Goal: Task Accomplishment & Management: Complete application form

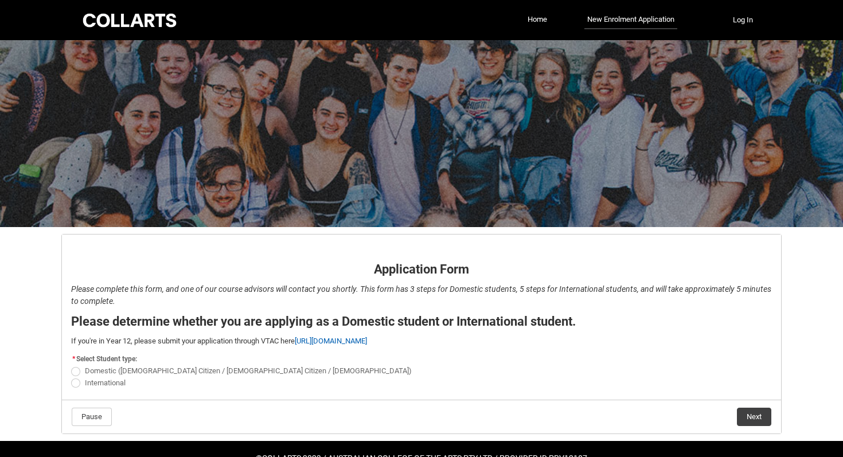
scroll to position [30, 0]
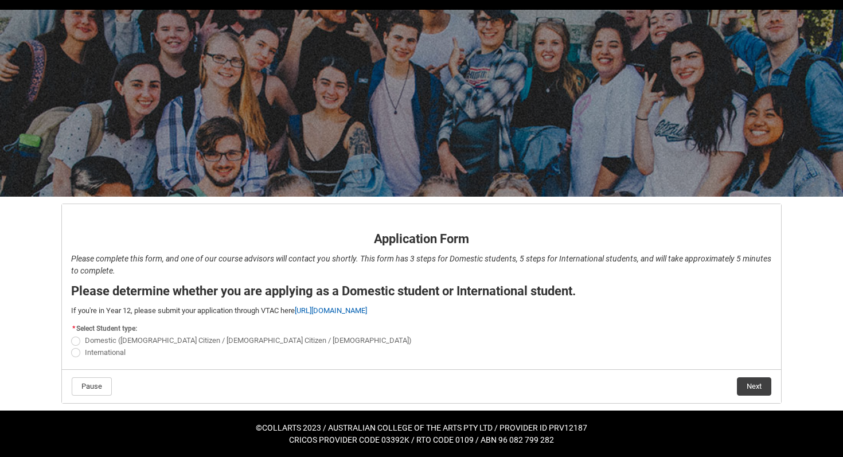
click at [113, 339] on span "Domestic (Australian Citizen / New Zealand Citizen / Permanent Resident)" at bounding box center [248, 340] width 327 height 9
click at [71, 335] on input "Domestic (Australian Citizen / New Zealand Citizen / Permanent Resident)" at bounding box center [71, 335] width 1 height 1
radio input "true"
click at [757, 386] on button "Next" at bounding box center [754, 387] width 34 height 18
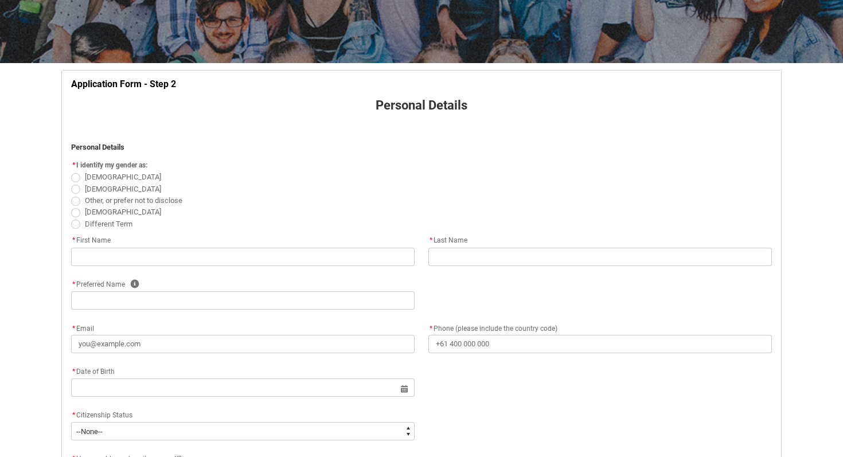
scroll to position [171, 0]
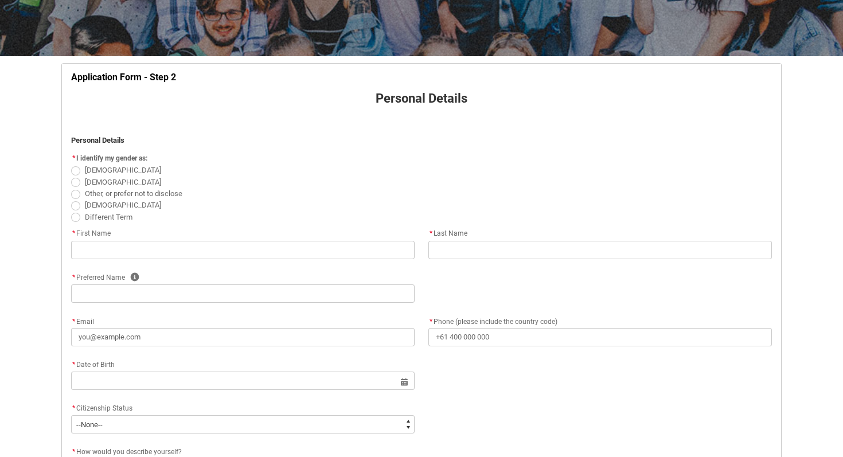
click at [78, 171] on span "REDU_Application_Form_for_Applicant flow" at bounding box center [75, 170] width 9 height 9
click at [71, 165] on input "Female" at bounding box center [71, 164] width 1 height 1
radio input "true"
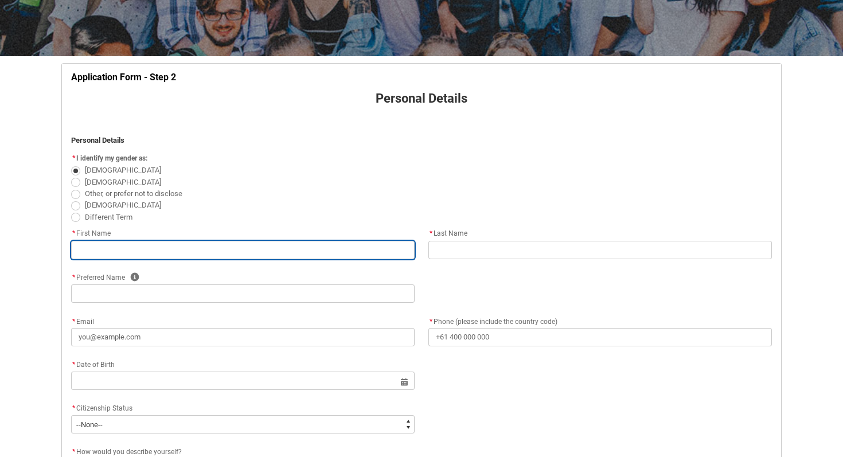
click at [112, 252] on input "REDU_Application_Form_for_Applicant flow" at bounding box center [243, 250] width 344 height 18
type lightning-primitive-input-simple "L"
type input "L"
type lightning-primitive-input-simple "Lo"
type input "Lo"
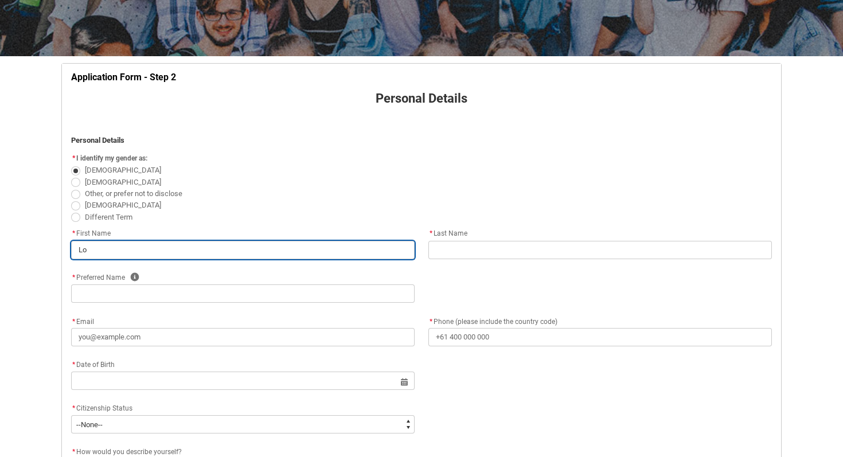
type lightning-primitive-input-simple "Lol"
type input "Lol"
type lightning-primitive-input-simple "Lola"
type input "Lola"
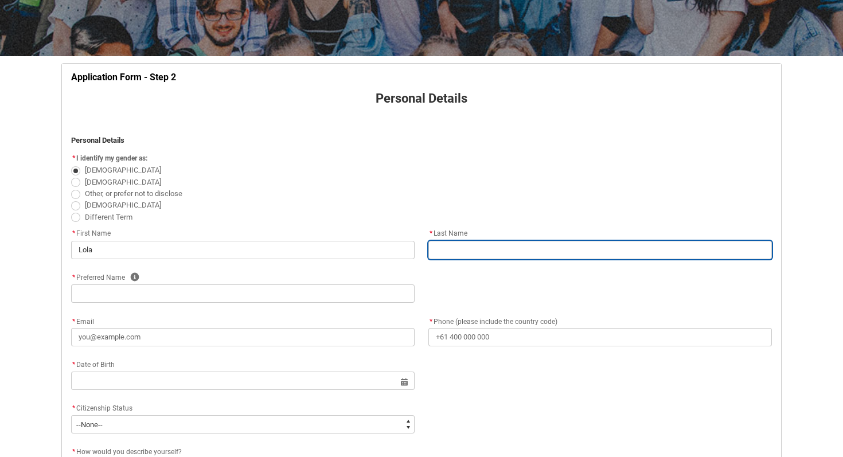
click at [448, 251] on input "REDU_Application_Form_for_Applicant flow" at bounding box center [601, 250] width 344 height 18
type lightning-primitive-input-simple "H"
type input "H"
type lightning-primitive-input-simple "Hi"
type input "Hi"
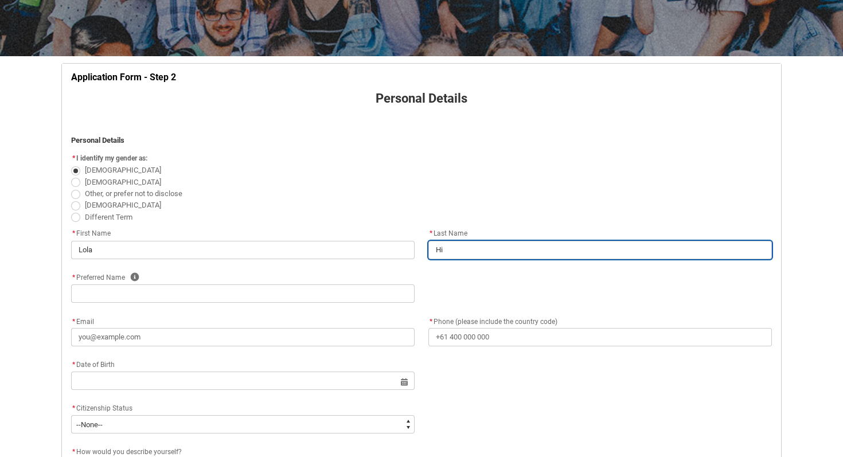
type lightning-primitive-input-simple "Hic"
type input "Hic"
type lightning-primitive-input-simple "Hick"
type input "Hick"
type lightning-primitive-input-simple "Hicks"
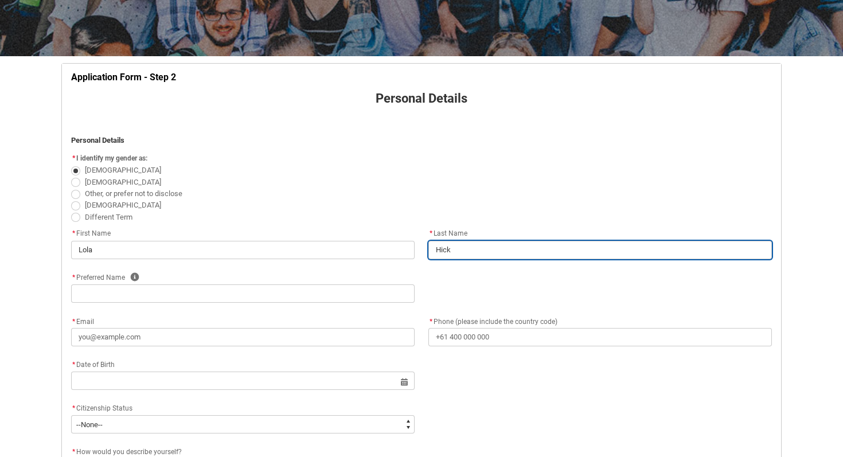
type input "Hicks"
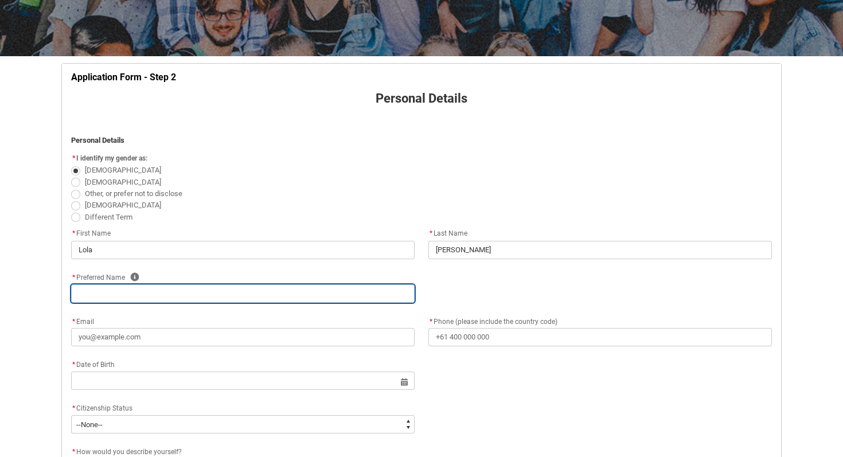
click at [347, 299] on input "REDU_Application_Form_for_Applicant flow" at bounding box center [243, 294] width 344 height 18
type lightning-primitive-input-simple "L"
type input "L"
type lightning-primitive-input-simple "Lo"
type input "Lo"
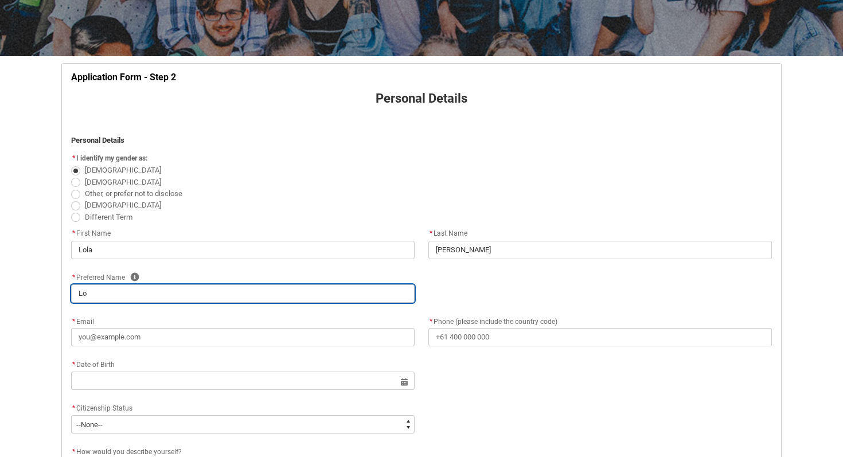
type lightning-primitive-input-simple "Lol"
type input "Lol"
type lightning-primitive-input-simple "Lola"
type input "Lola"
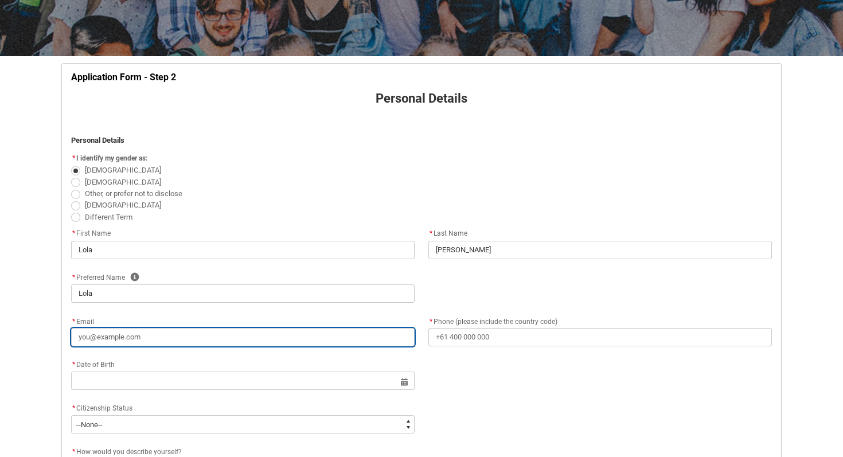
click at [236, 332] on input "* Email" at bounding box center [243, 337] width 344 height 18
type lightning-primitive-input-simple "l"
type input "l"
type lightning-primitive-input-simple "lo"
type input "lo"
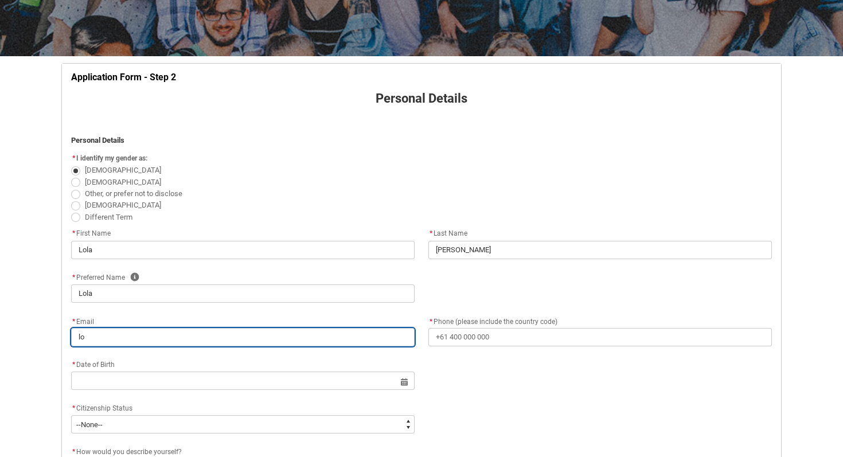
type lightning-primitive-input-simple "lol"
type input "lol"
type lightning-primitive-input-simple "lola"
type input "lola"
type lightning-primitive-input-simple "lolah"
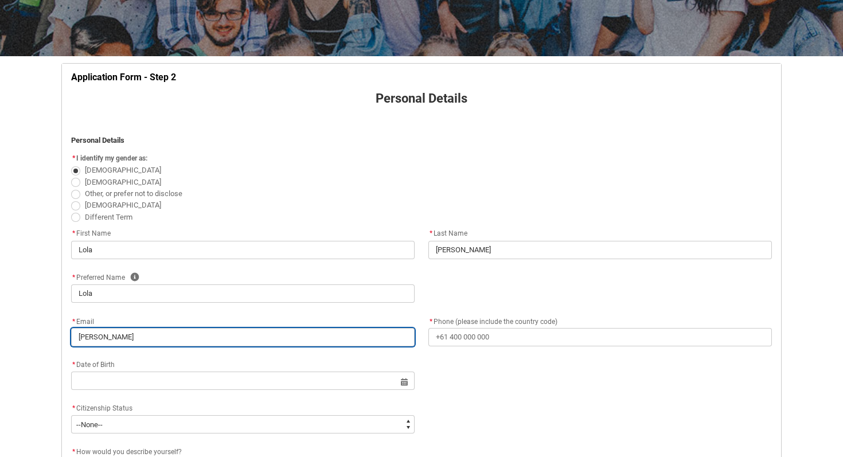
type input "lolah"
type lightning-primitive-input-simple "lolahi"
type input "lolahi"
type lightning-primitive-input-simple "lolahic"
type input "lolahic"
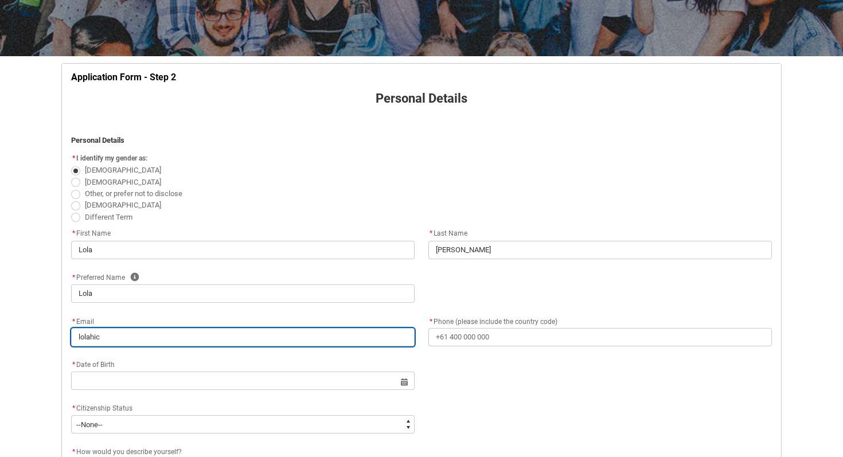
type lightning-primitive-input-simple "lolahick"
type input "lolahick"
type lightning-primitive-input-simple "lolahicks"
type input "lolahicks"
type lightning-primitive-input-simple "lolahicks0"
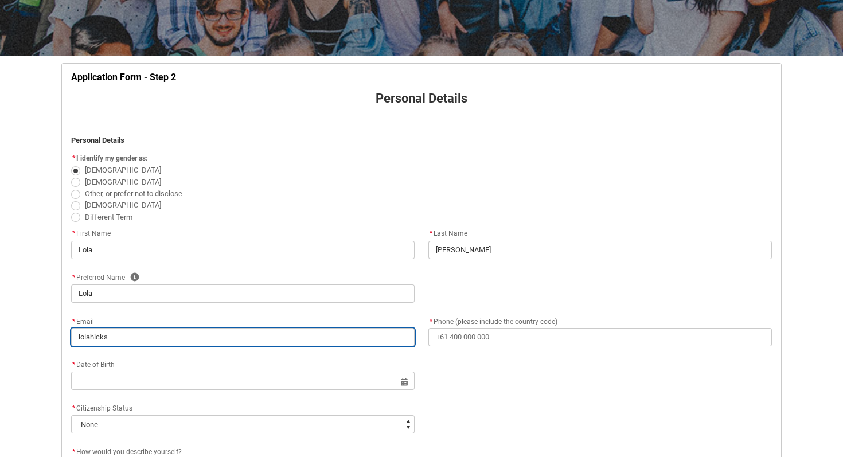
type input "lolahicks0"
type lightning-primitive-input-simple "lolahicks06"
type input "lolahicks06"
type lightning-primitive-input-simple "lolahicks06@"
type input "lolahicks06@"
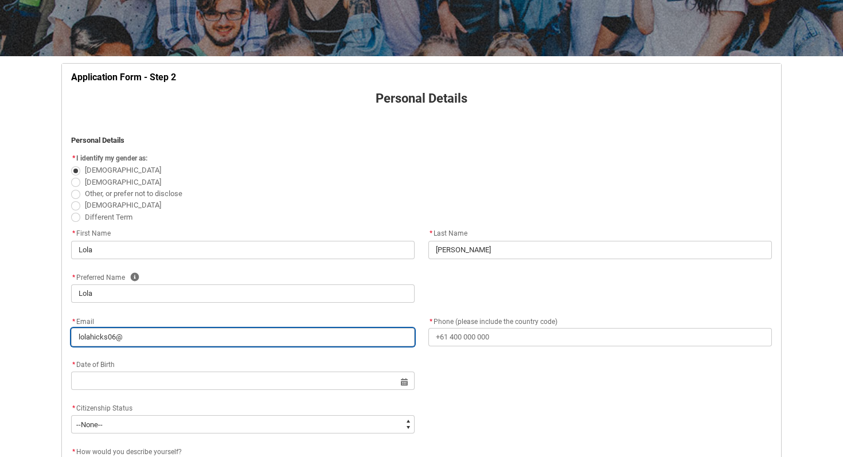
type lightning-primitive-input-simple "lolahicks06@g"
type input "lolahicks06@g"
type lightning-primitive-input-simple "lolahicks06@gm"
type input "lolahicks06@gm"
type lightning-primitive-input-simple "lolahicks06@gma"
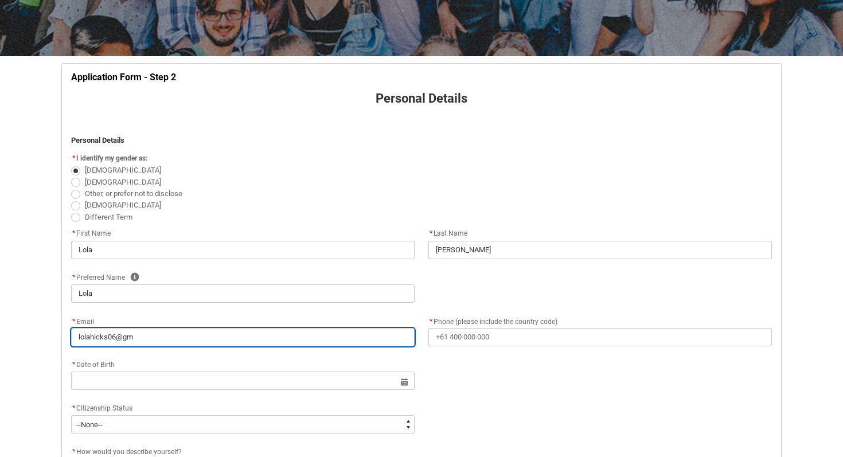
type input "lolahicks06@gma"
type lightning-primitive-input-simple "lolahicks06@gmai"
type input "lolahicks06@gmai"
type lightning-primitive-input-simple "lolahicks06@gmail"
type input "lolahicks06@gmail"
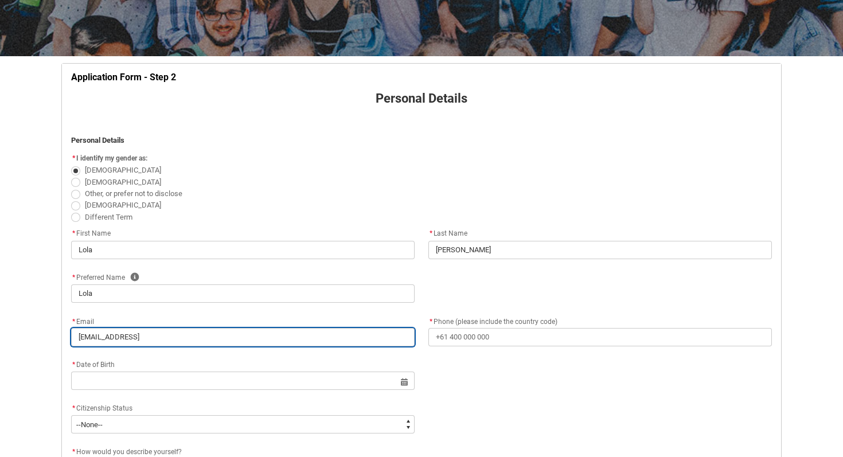
type lightning-primitive-input-simple "lolahicks06@gmail."
type input "lolahicks06@gmail."
type lightning-primitive-input-simple "lolahicks06@gmail.c"
type input "lolahicks06@gmail.c"
type lightning-primitive-input-simple "lolahicks06@gmail.co"
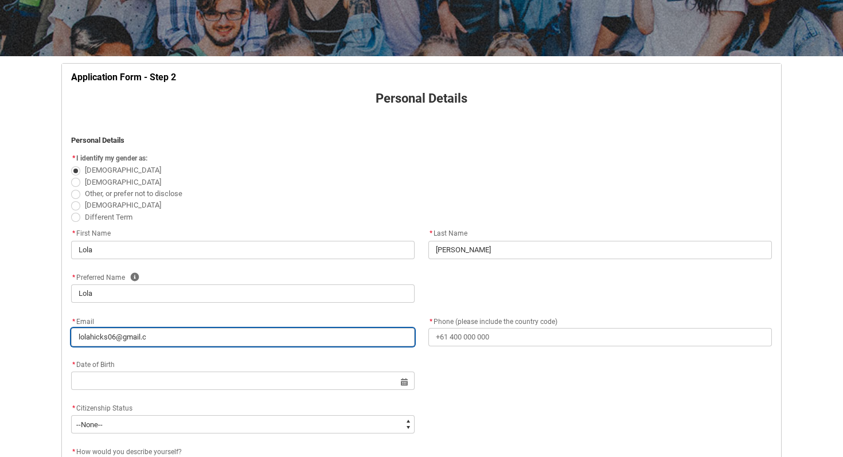
type input "lolahicks06@gmail.co"
type lightning-primitive-input-simple "lolahicks06@gmail.com"
type input "lolahicks06@gmail.com"
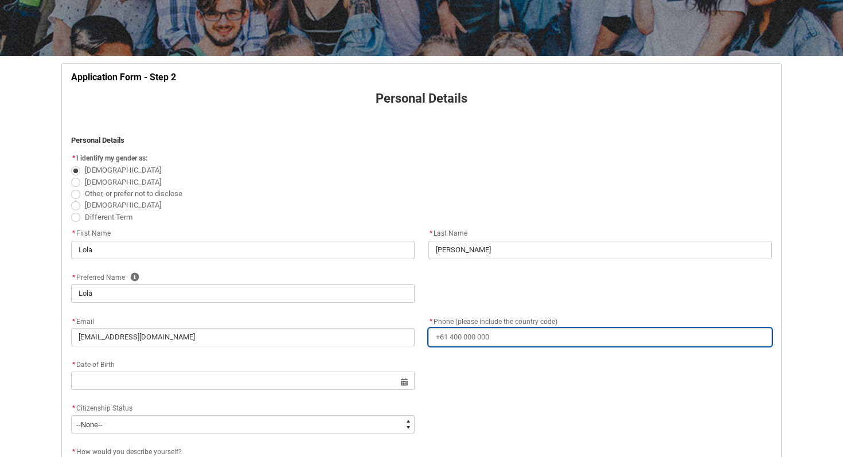
click at [447, 344] on input "* Phone (please include the country code)" at bounding box center [601, 337] width 344 height 18
type lightning-primitive-input-simple "0"
type input "0"
type lightning-primitive-input-simple "05"
type input "05"
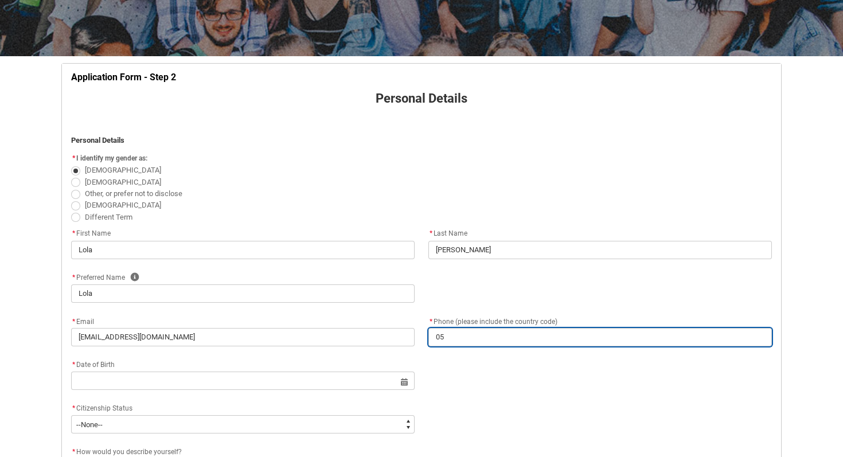
type lightning-primitive-input-simple "0"
type input "0"
type lightning-primitive-input-simple "04"
type input "04"
type lightning-primitive-input-simple "044"
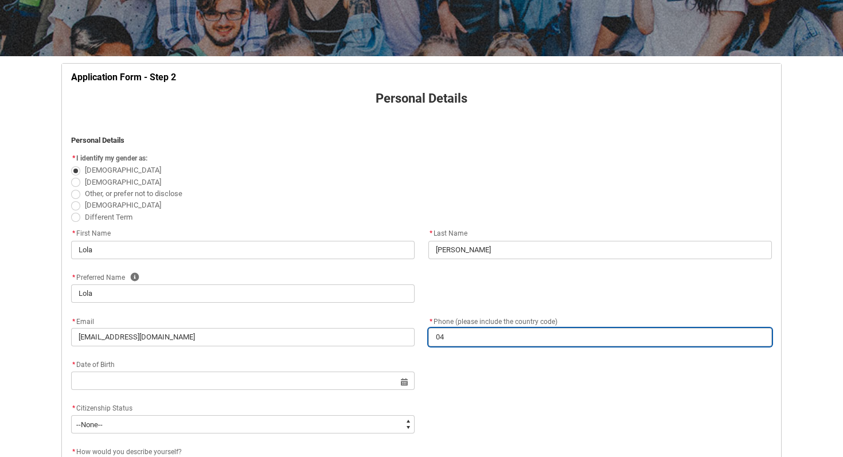
type input "044"
type lightning-primitive-input-simple "0448"
type input "0448"
type lightning-primitive-input-simple "04489"
type input "04489"
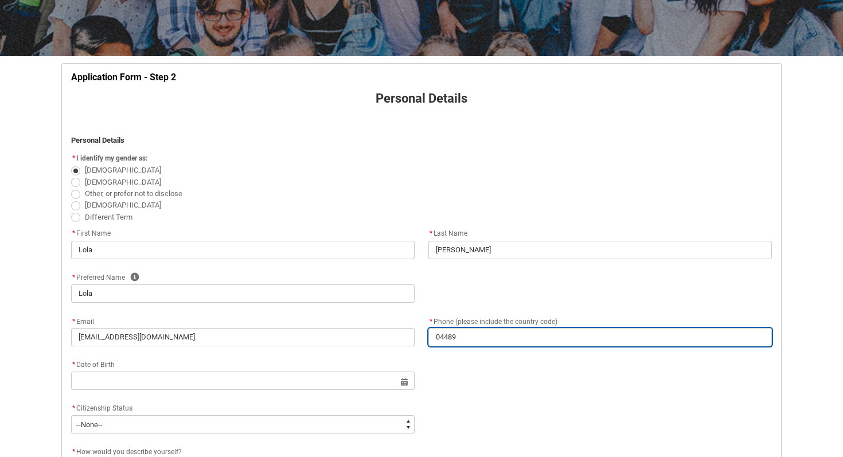
type lightning-primitive-input-simple "044891"
type input "044891"
type lightning-primitive-input-simple "0448919"
type input "0448919"
type lightning-primitive-input-simple "04489190"
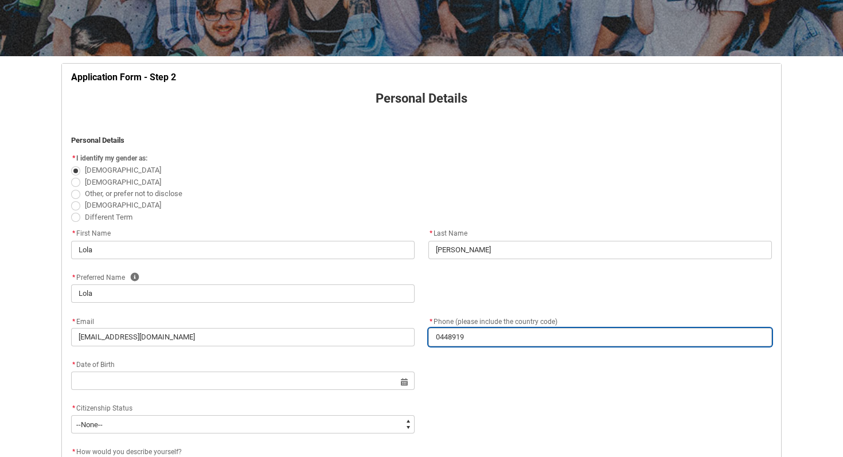
type input "04489190"
type lightning-primitive-input-simple "044891906"
type input "044891906"
type lightning-primitive-input-simple "0448919066"
type input "0448919066"
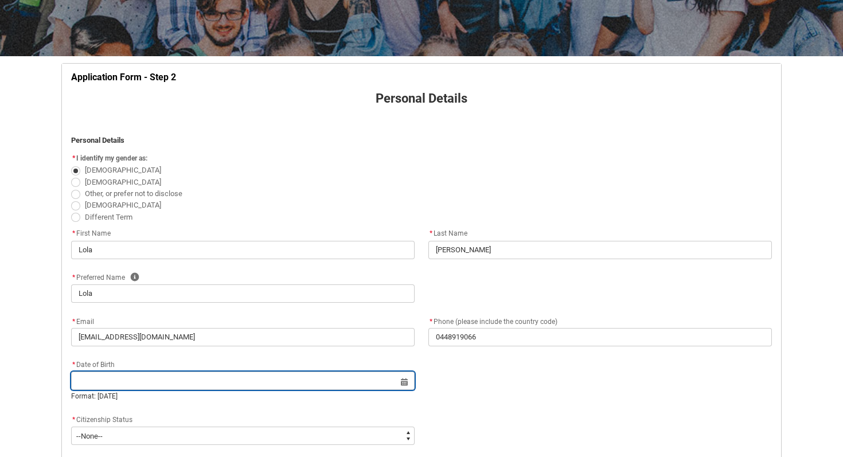
click at [215, 382] on input "REDU_Application_Form_for_Applicant flow" at bounding box center [243, 381] width 344 height 18
select select "2025"
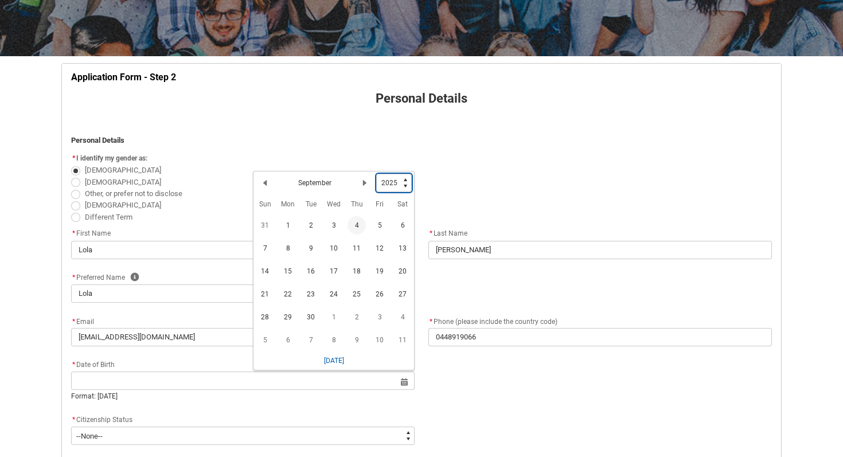
click at [393, 184] on select "1925 1926 1927 1928 1929 1930 1931 1932 1933 1934 1935 1936 1937 1938 1939 1940…" at bounding box center [394, 183] width 36 height 18
type lightning-select "2006"
select select "2006"
click at [267, 188] on lightning-primitive-icon "Date picker: September" at bounding box center [265, 185] width 8 height 8
click at [267, 188] on lightning-primitive-icon "Date picker: August" at bounding box center [265, 185] width 8 height 8
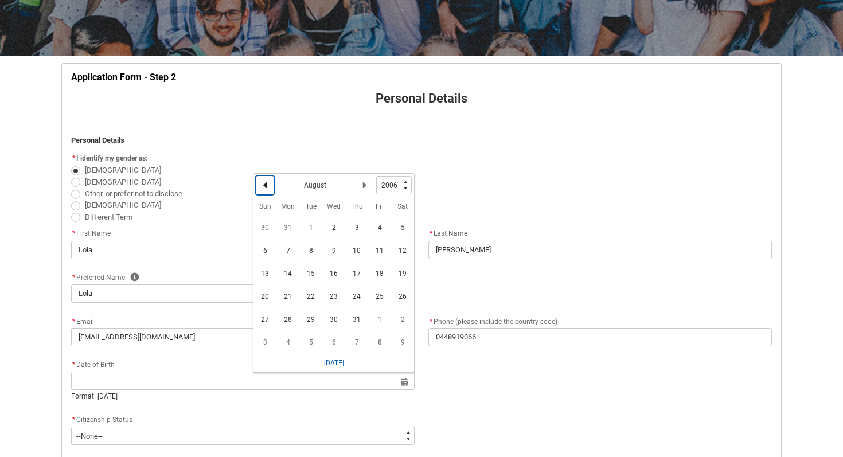
click at [267, 188] on lightning-primitive-icon "Date picker: August" at bounding box center [265, 185] width 8 height 8
click at [267, 188] on lightning-primitive-icon "Date picker: June" at bounding box center [265, 185] width 8 height 8
click at [267, 188] on lightning-primitive-icon "Date picker: May" at bounding box center [265, 185] width 8 height 8
click at [267, 188] on lightning-primitive-icon "Date picker: April" at bounding box center [265, 185] width 8 height 8
click at [372, 298] on span "24" at bounding box center [380, 296] width 18 height 18
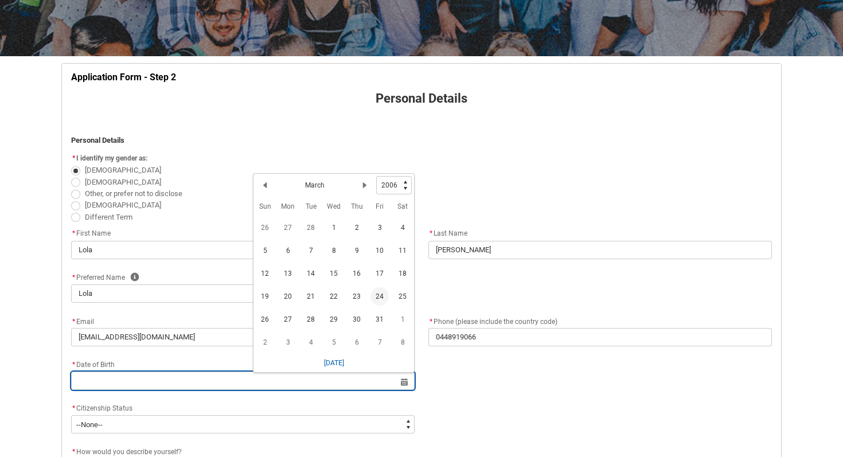
type lightning-datepicker "2006-03-24"
type lightning-input "2006-03-24"
type input "24 Mar 2006"
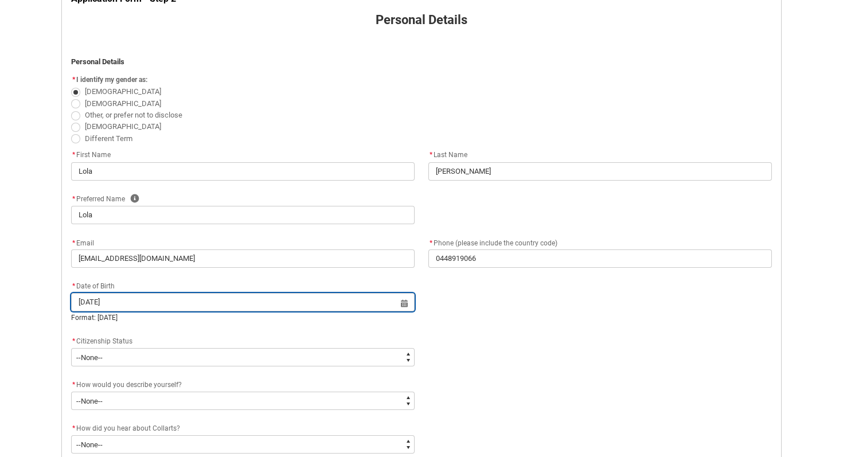
scroll to position [275, 0]
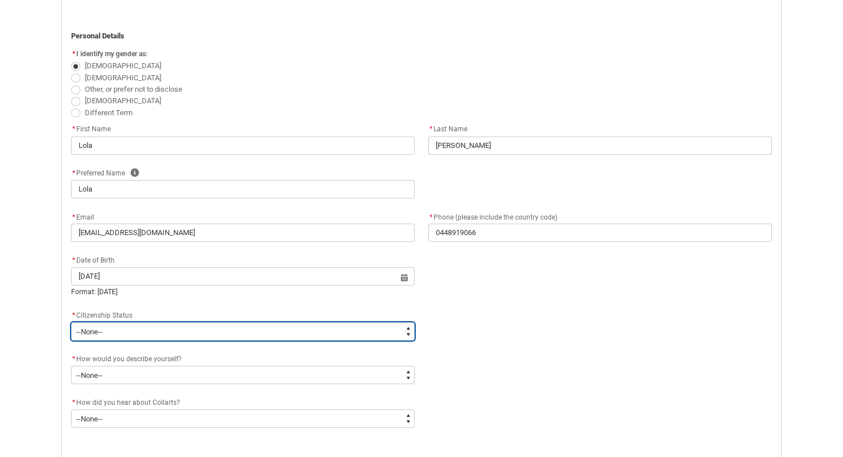
click at [193, 340] on select "--None-- Australian Citizen Humanitarian Visa New Zealand citizen Other Permane…" at bounding box center [243, 331] width 344 height 18
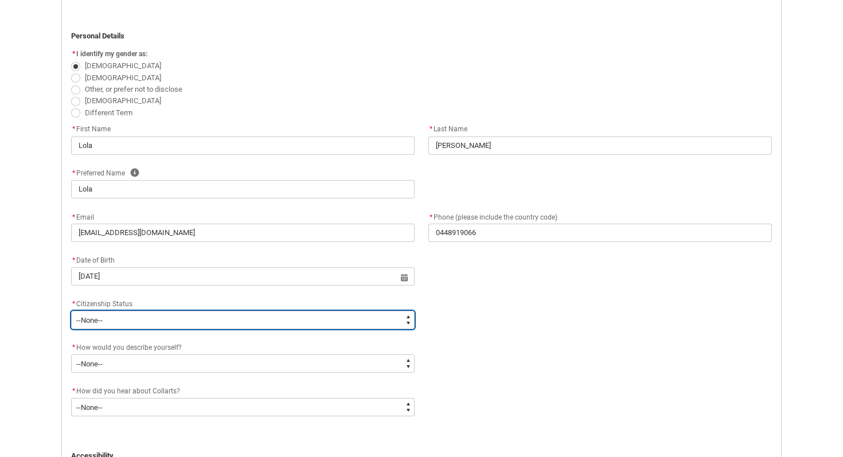
type lightning-select "Citizenship.1"
select select "Citizenship.1"
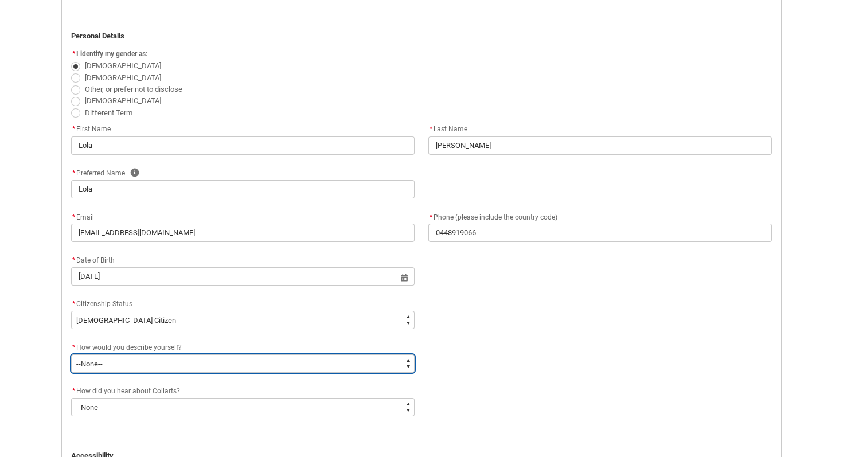
click at [181, 368] on select "--None-- I'm currently in Year 12 and planning what I'll do after school I've c…" at bounding box center [243, 364] width 344 height 18
type lightning-select "HSLC_Domestic_b"
select select "HSLC_Domestic_b"
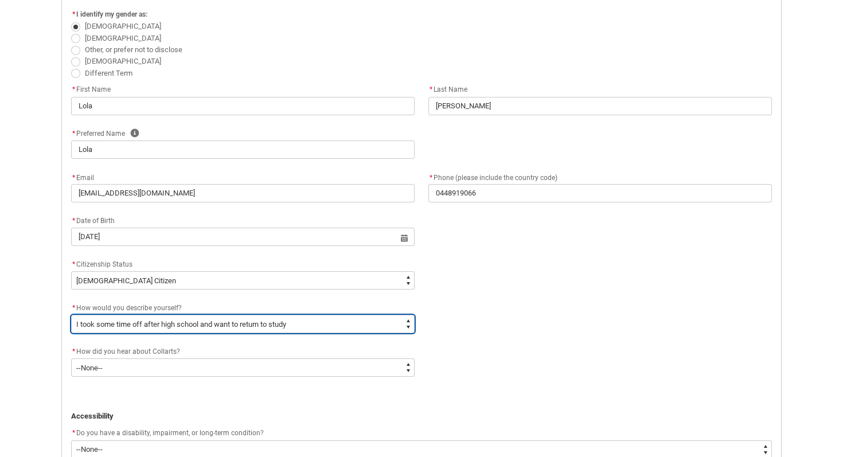
scroll to position [361, 0]
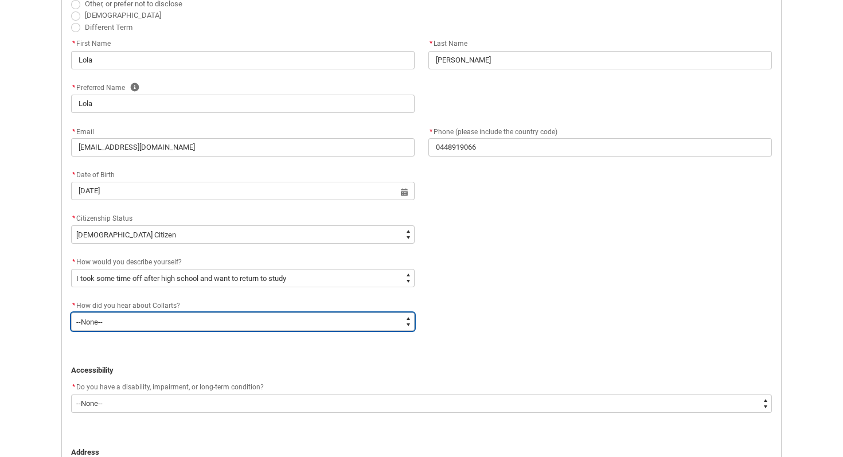
click at [159, 323] on select "--None-- Advertising - Facebook Advertising - Google Advertising - Instagram Ad…" at bounding box center [243, 322] width 344 height 18
type lightning-select "Heard_About_Collarts_Picklist.Advertising - Google"
select select "Heard_About_Collarts_Picklist.Advertising - Google"
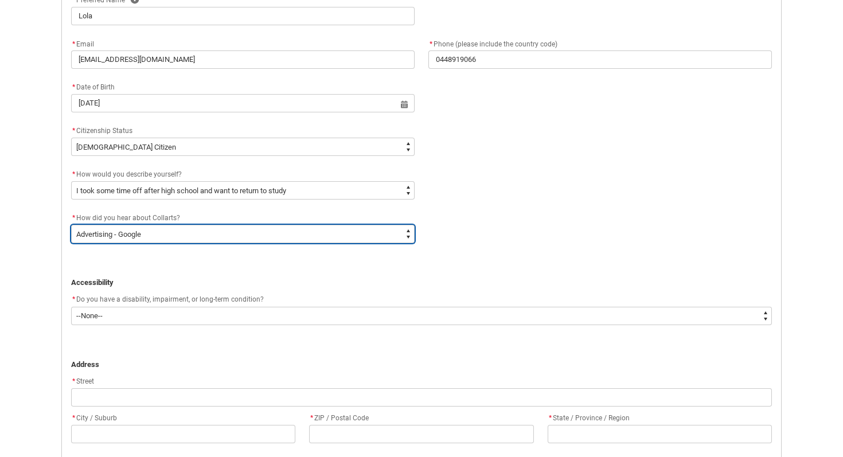
scroll to position [449, 0]
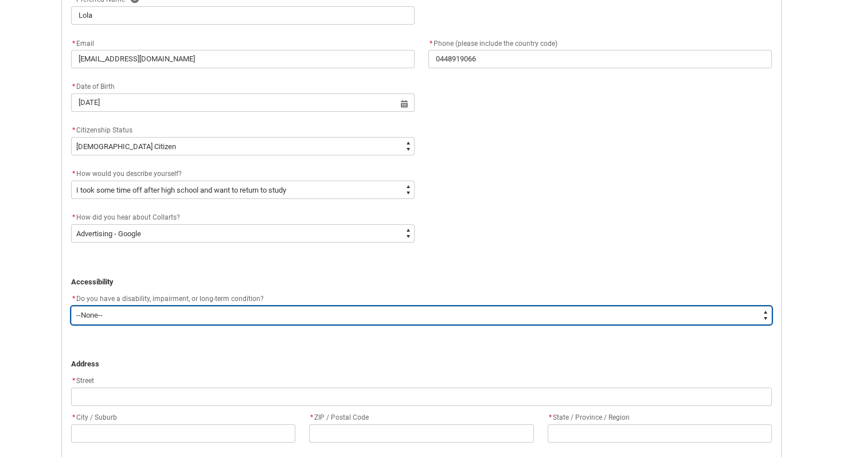
click at [196, 317] on select "--None-- Yes No" at bounding box center [421, 315] width 701 height 18
type lightning-select "No_TextChoice"
select select "No_TextChoice"
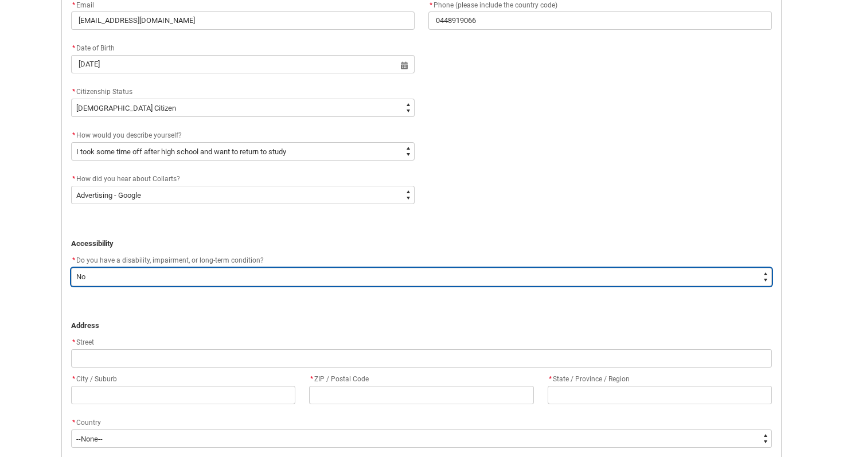
scroll to position [491, 0]
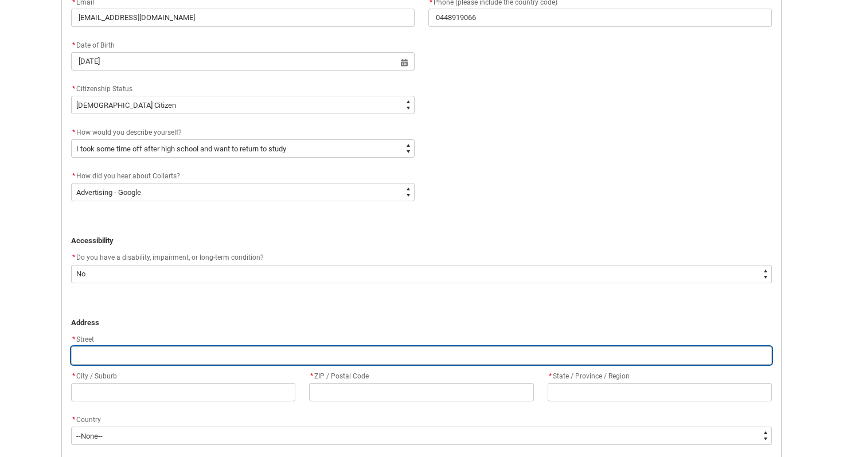
click at [195, 353] on input "REDU_Application_Form_for_Applicant flow" at bounding box center [421, 356] width 701 height 18
type lightning-primitive-input-simple "1"
type input "1"
type lightning-primitive-input-simple "12"
type input "12"
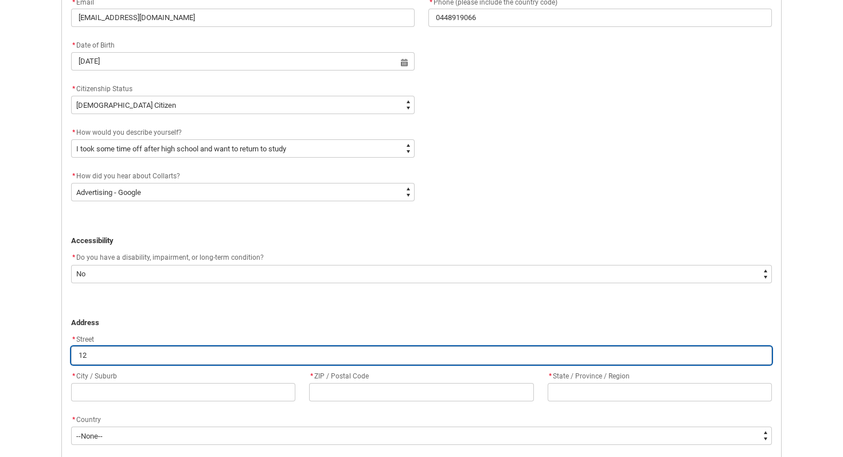
type lightning-primitive-input-simple "12"
type input "12"
type lightning-primitive-input-simple "12 c"
type input "12 c"
type lightning-primitive-input-simple "12 cl"
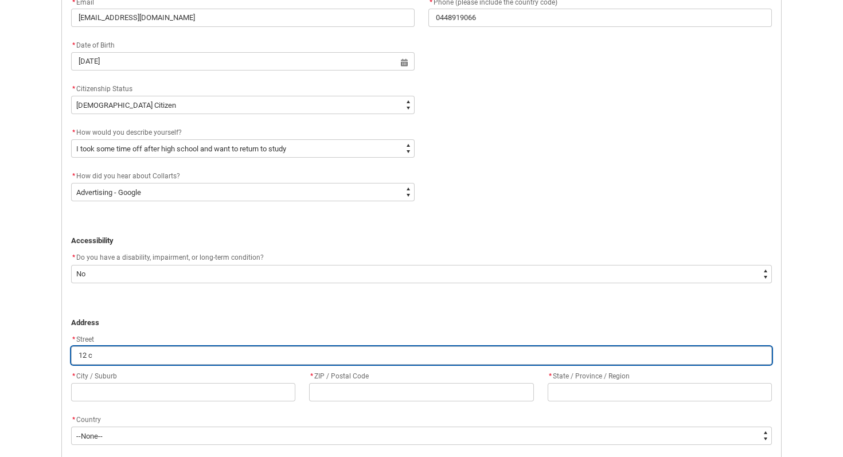
type input "12 cl"
type lightning-primitive-input-simple "12 cla"
type input "12 cla"
type lightning-primitive-input-simple "12 clas"
type input "12 clas"
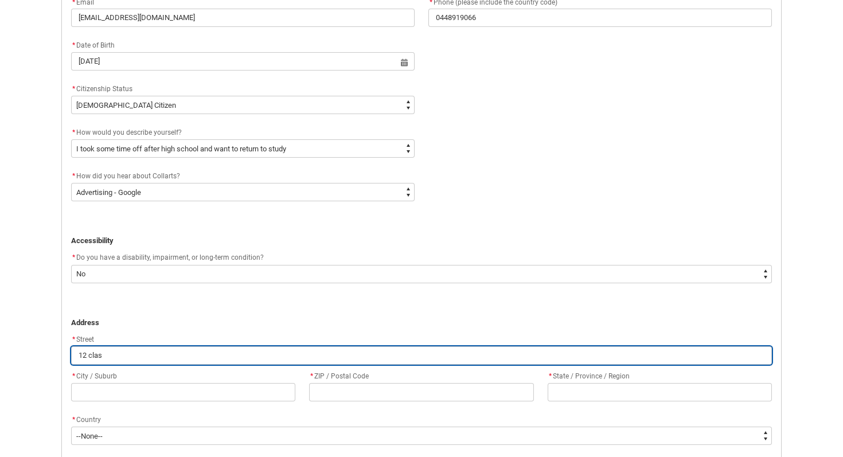
type lightning-primitive-input-simple "12 class"
type input "12 class"
type lightning-primitive-input-simple "12 classi"
type input "12 classi"
type lightning-primitive-input-simple "12 classic"
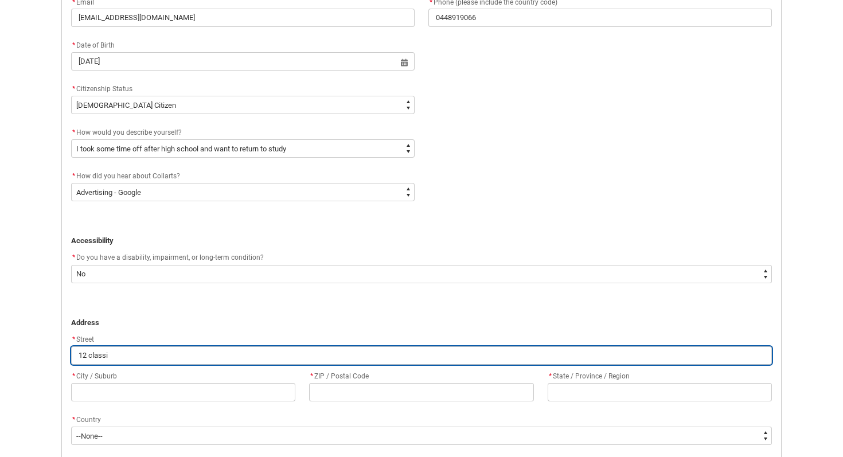
type input "12 classic"
type lightning-primitive-input-simple "12 classic"
type input "12 classic"
type lightning-primitive-input-simple "12 classic c"
type input "12 classic c"
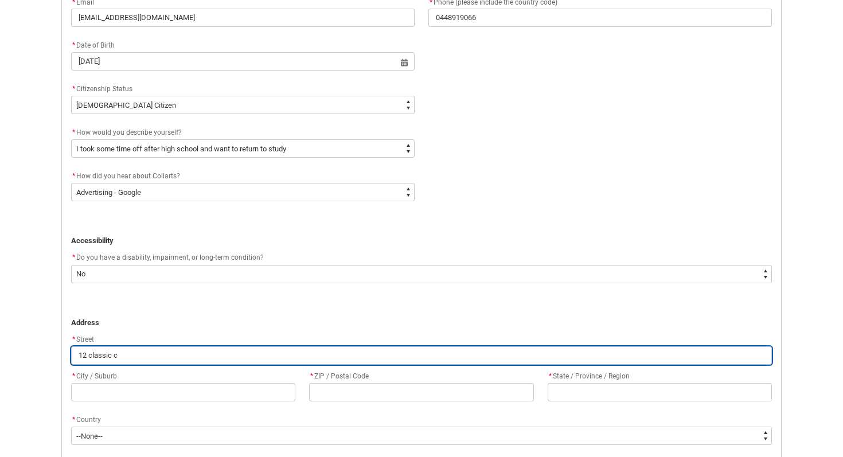
type lightning-primitive-input-simple "12 classic co"
type input "12 classic co"
type lightning-primitive-input-simple "12 classic cou"
type input "12 classic cou"
type lightning-primitive-input-simple "12 classic cour"
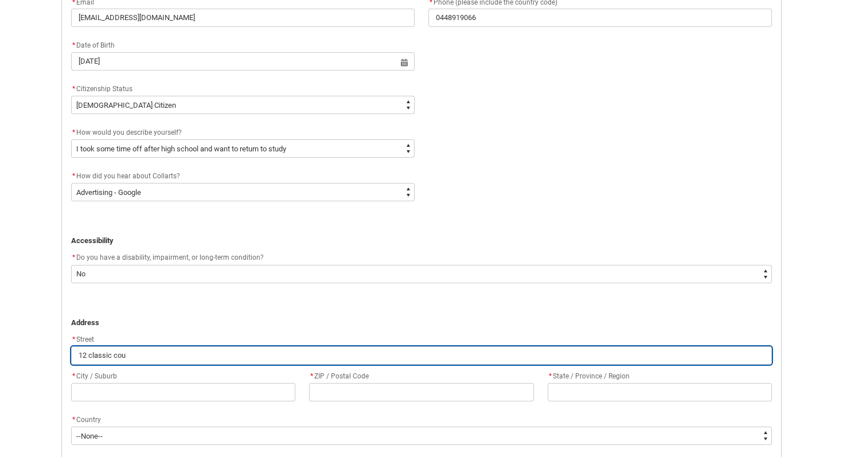
type input "12 classic cour"
type lightning-primitive-input-simple "12 classic court"
type input "12 classic court"
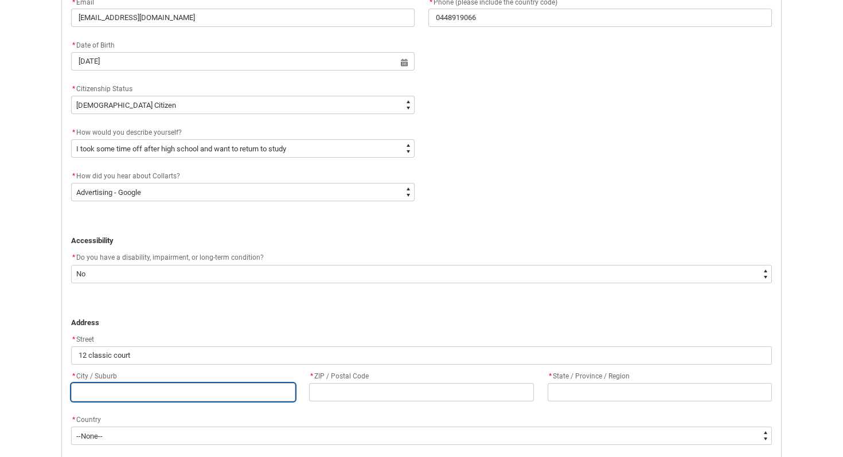
click at [172, 394] on input "REDU_Application_Form_for_Applicant flow" at bounding box center [183, 392] width 224 height 18
type lightning-primitive-input-simple "o"
type input "o"
type lightning-primitive-input-simple "oa"
type input "oa"
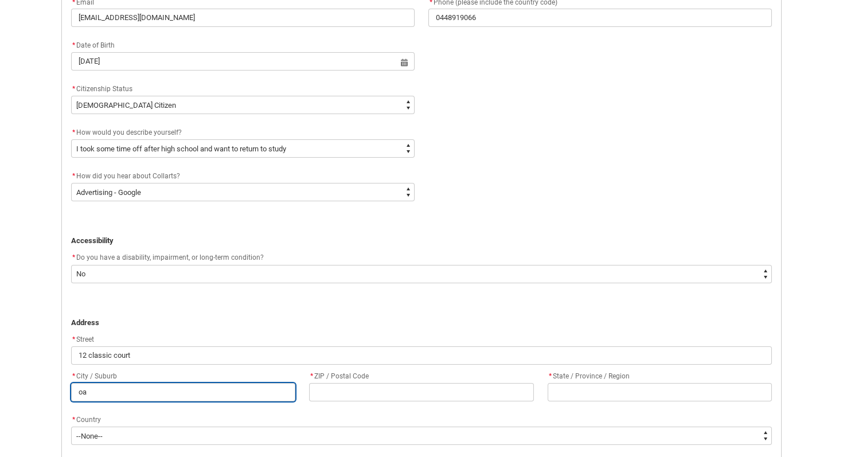
type lightning-primitive-input-simple "oak"
type input "oak"
type lightning-primitive-input-simple "oakl"
type input "oakl"
type lightning-primitive-input-simple "oakle"
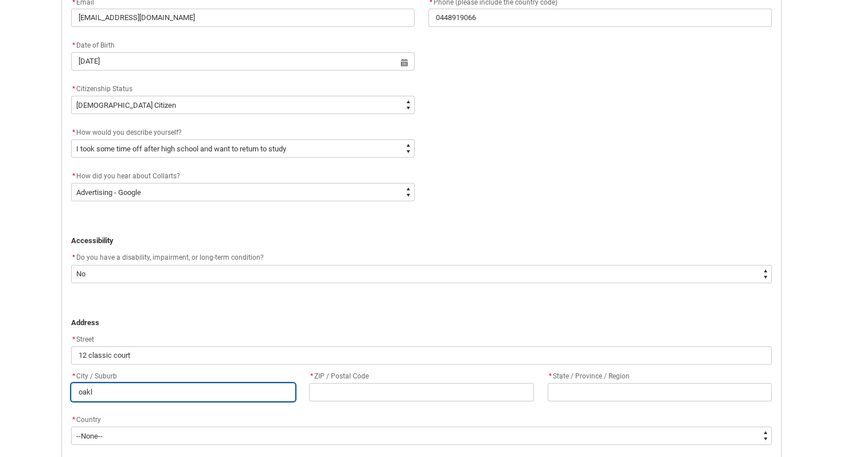
type input "oakle"
type lightning-primitive-input-simple "oaklei"
type input "oaklei"
type lightning-primitive-input-simple "oakleig"
type input "oakleig"
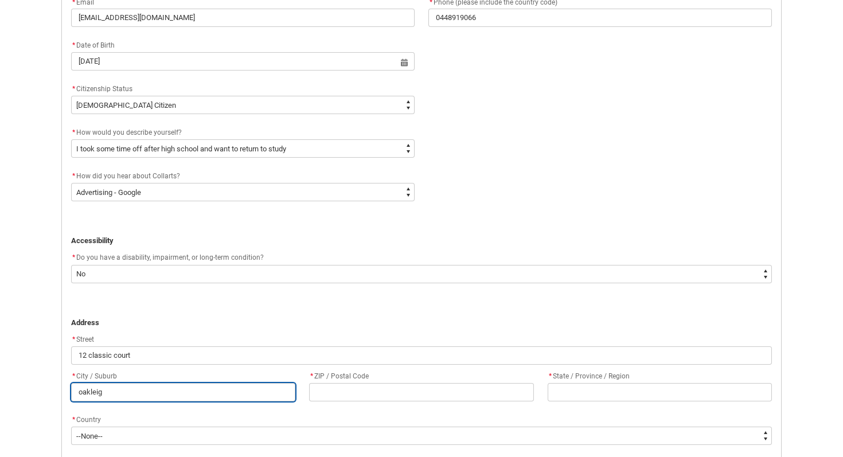
type lightning-primitive-input-simple "oakleigh"
type input "oakleigh"
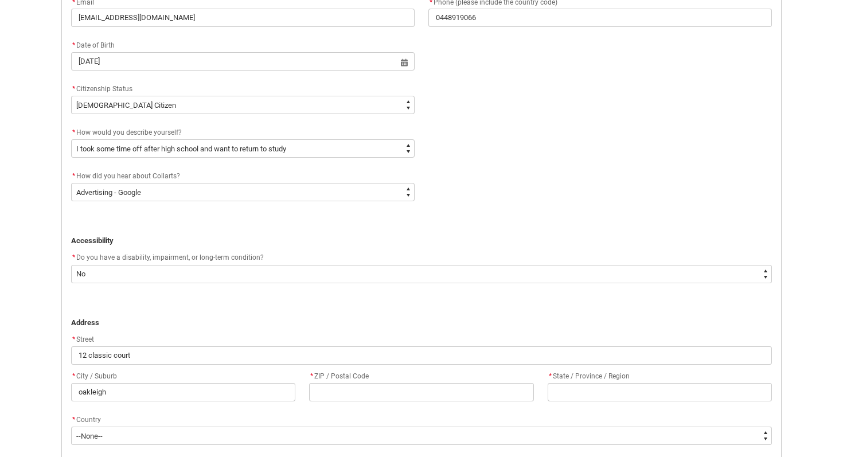
click at [354, 382] on div "* ZIP / Postal Code" at bounding box center [421, 377] width 224 height 14
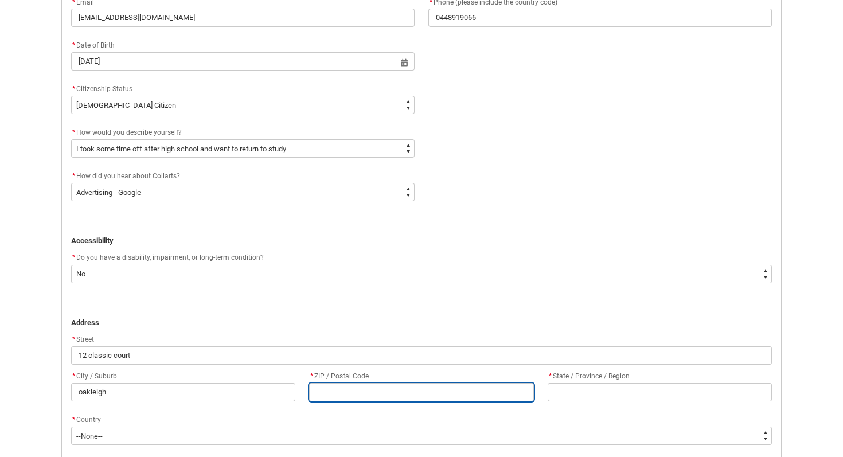
click at [354, 391] on input "REDU_Application_Form_for_Applicant flow" at bounding box center [421, 392] width 224 height 18
type lightning-primitive-input-simple "3"
type input "3"
type lightning-primitive-input-simple "31"
type input "31"
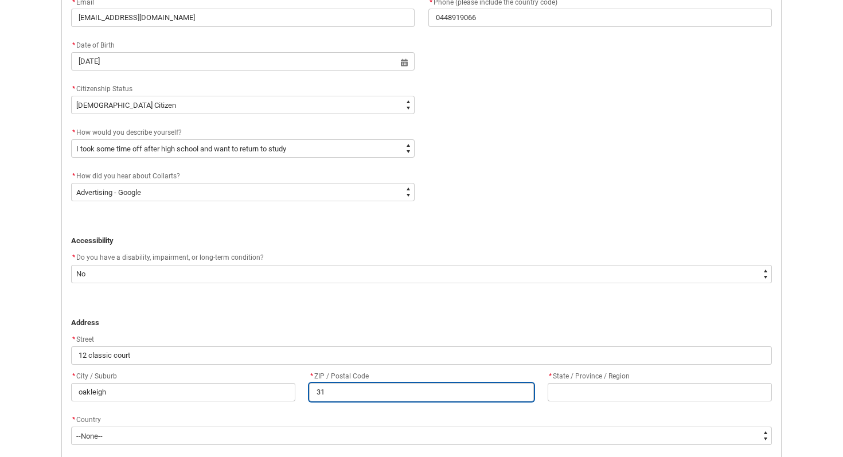
type lightning-primitive-input-simple "316"
type input "316"
type lightning-primitive-input-simple "3166"
type input "3166"
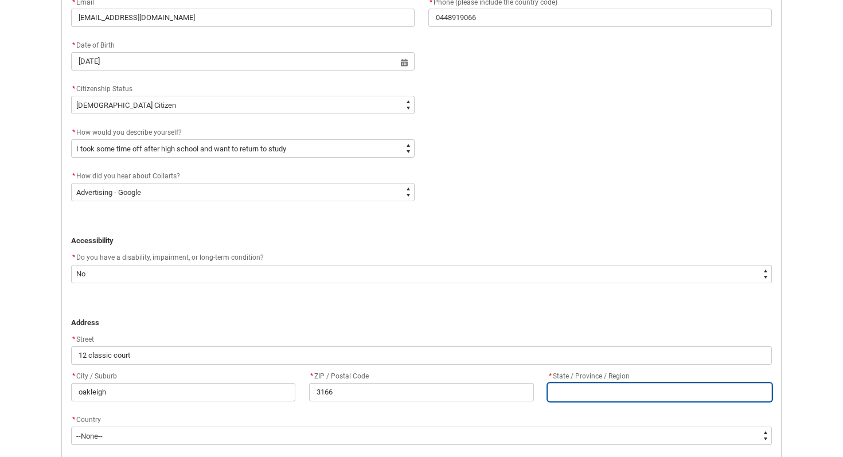
click at [619, 391] on input "REDU_Application_Form_for_Applicant flow" at bounding box center [660, 392] width 224 height 18
type lightning-primitive-input-simple "V"
type input "V"
type lightning-primitive-input-simple "Vi"
type input "Vi"
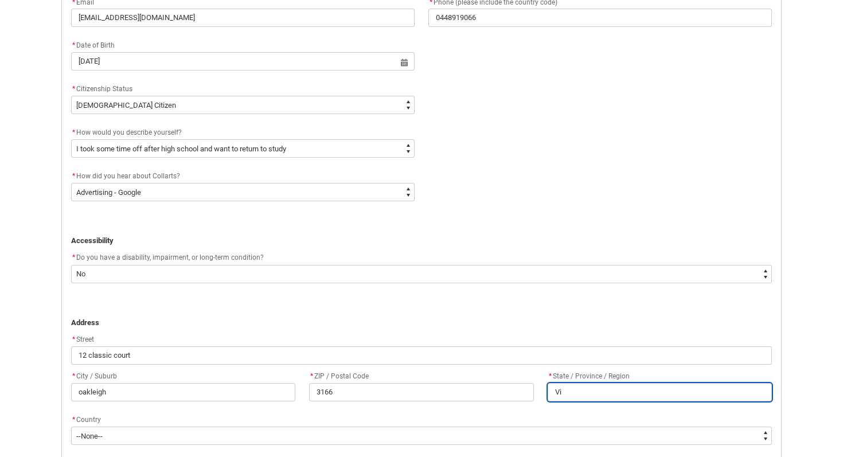
type lightning-primitive-input-simple "Vic"
type input "Vic"
type lightning-primitive-input-simple "Vict"
type input "Vict"
type lightning-primitive-input-simple "Victo"
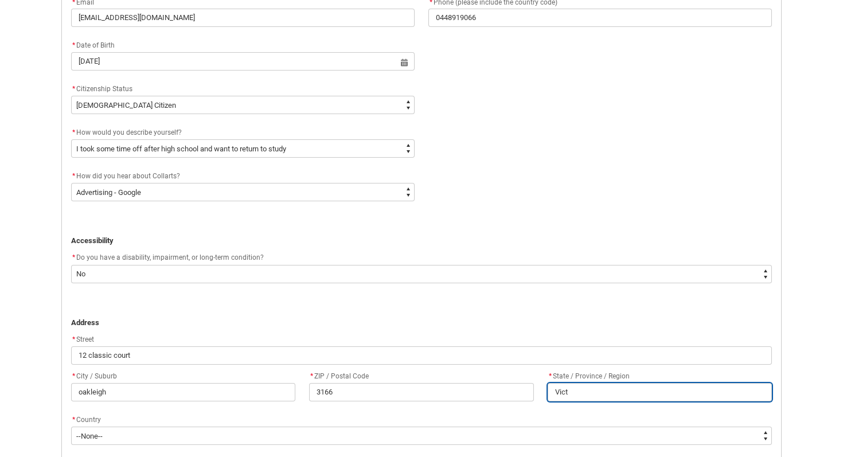
type input "Victo"
type lightning-primitive-input-simple "Victor"
type input "Victor"
type lightning-primitive-input-simple "Victori"
type input "Victori"
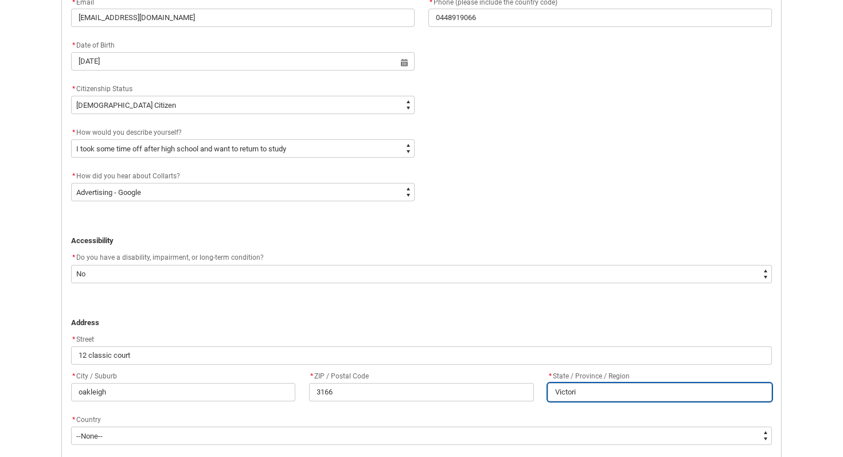
type lightning-primitive-input-simple "Victoria"
type input "Victoria"
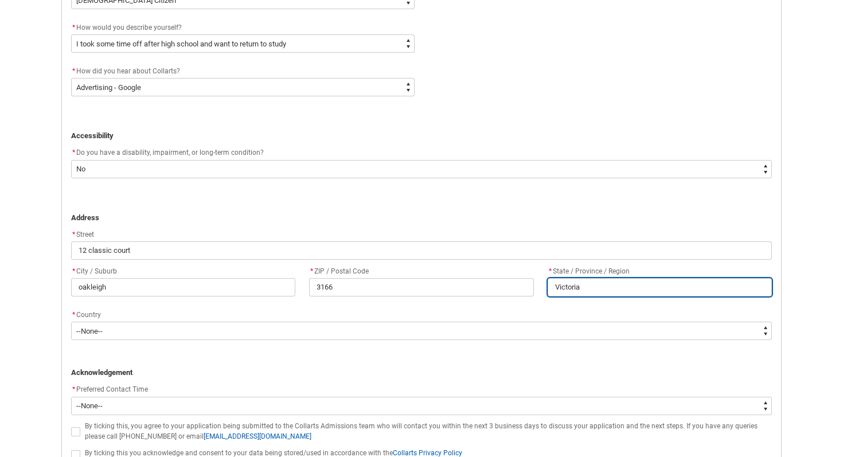
scroll to position [596, 0]
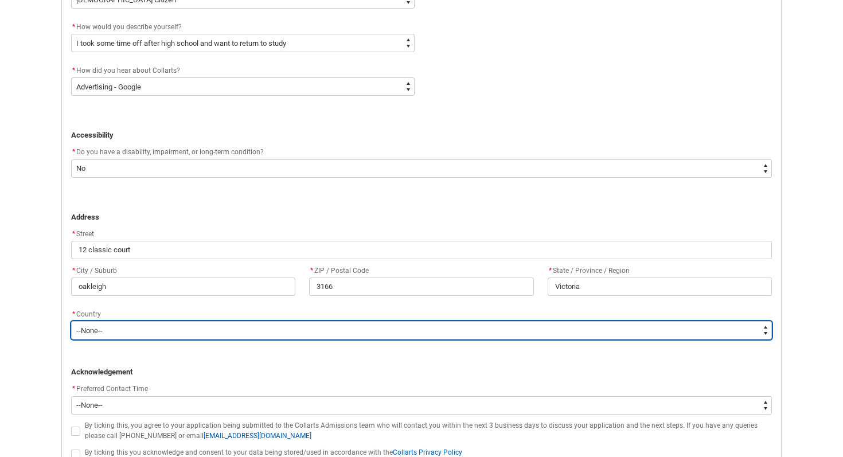
click at [341, 333] on select "--None-- Adelie Land (France) Afghanistan Aland Islands Albania Algeria Andorra…" at bounding box center [421, 330] width 701 height 18
type lightning-select "Country_Choice.1101"
select select "Country_Choice.1101"
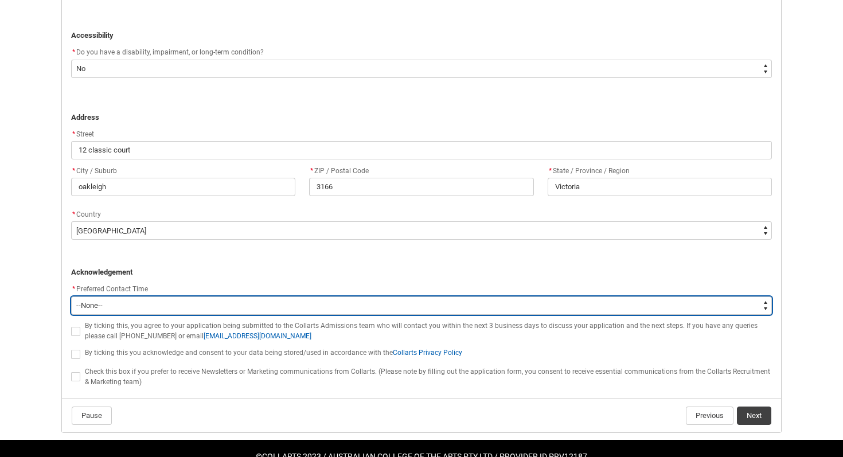
click at [227, 311] on select "--None-- Morning (9:00AM-12:00PM) Afternoon (12:00PM-5:00PM)" at bounding box center [421, 306] width 701 height 18
click at [233, 301] on select "--None-- Morning (9:00AM-12:00PM) Afternoon (12:00PM-5:00PM)" at bounding box center [421, 306] width 701 height 18
type lightning-select "P_Contact_Time_Morning"
select select "P_Contact_Time_Morning"
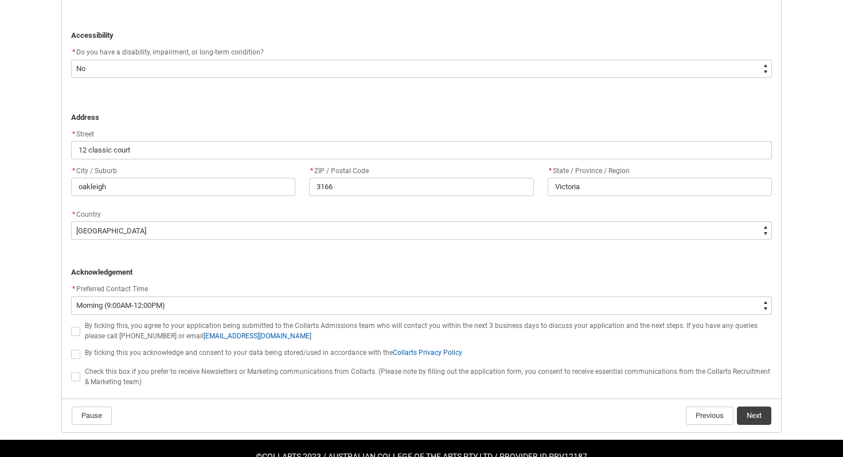
click at [72, 329] on span "REDU_Application_Form_for_Applicant flow" at bounding box center [75, 331] width 9 height 9
click at [71, 325] on input "REDU_Application_Form_for_Applicant flow" at bounding box center [71, 325] width 1 height 1
type lightning-input "true"
checkbox input "true"
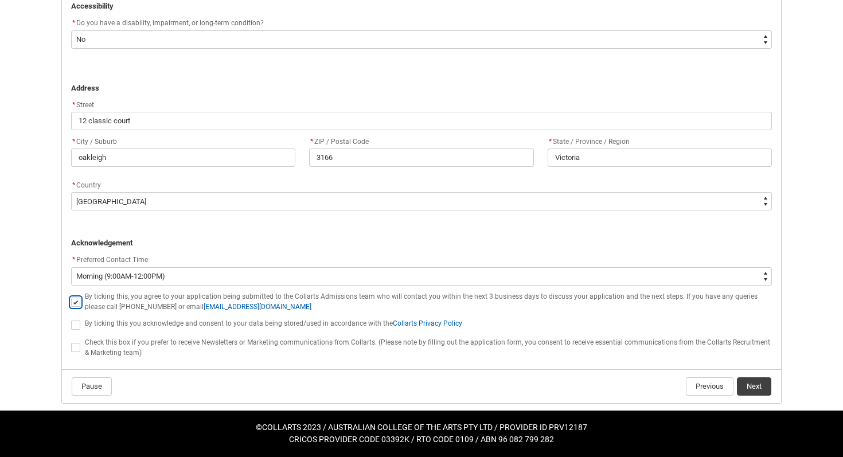
scroll to position [722, 0]
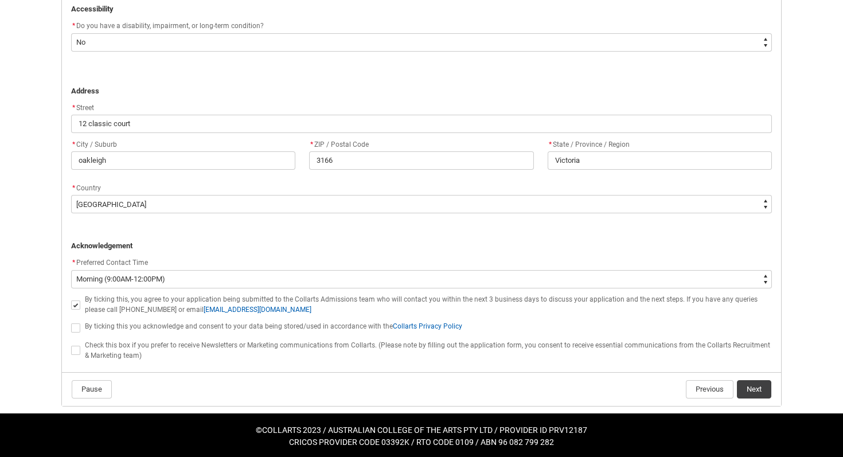
click at [76, 328] on span "REDU_Application_Form_for_Applicant flow" at bounding box center [75, 328] width 9 height 9
click at [71, 322] on input "REDU_Application_Form_for_Applicant flow" at bounding box center [71, 321] width 1 height 1
type lightning-input "true"
checkbox input "true"
click at [740, 391] on button "Next" at bounding box center [754, 389] width 34 height 18
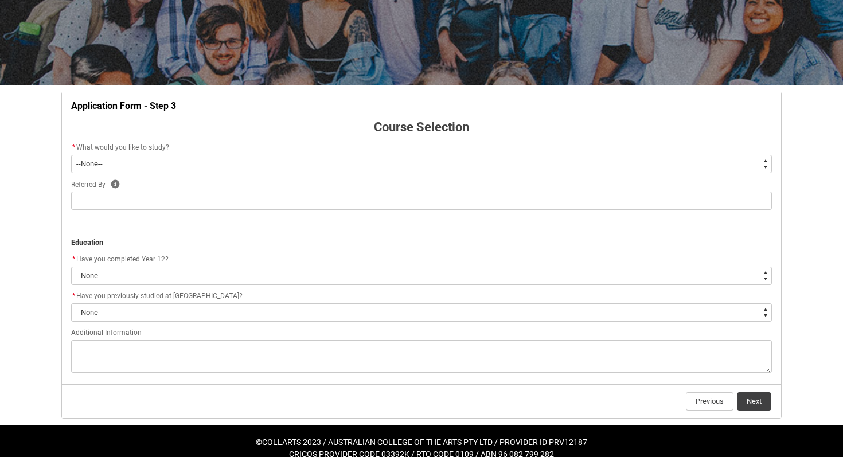
scroll to position [145, 0]
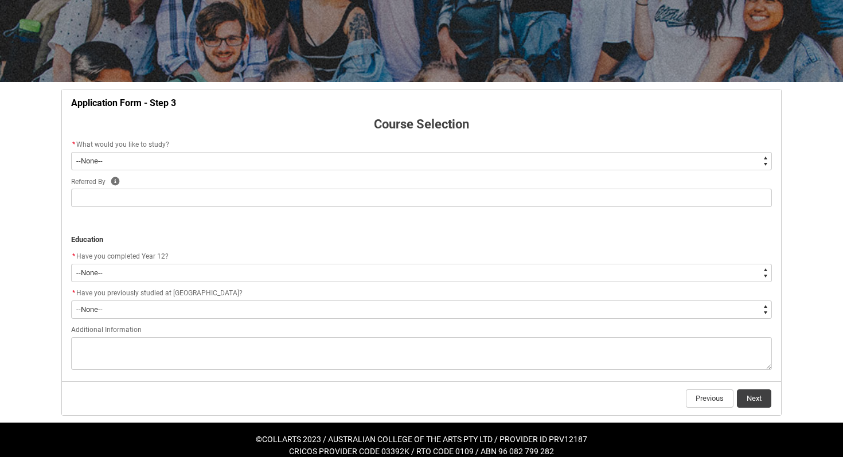
click at [251, 155] on select "--None-- Diploma Bachelor Post Graduate" at bounding box center [421, 161] width 701 height 18
type lightning-select "WhichDegree_PostGrad"
select select "WhichDegree_PostGrad"
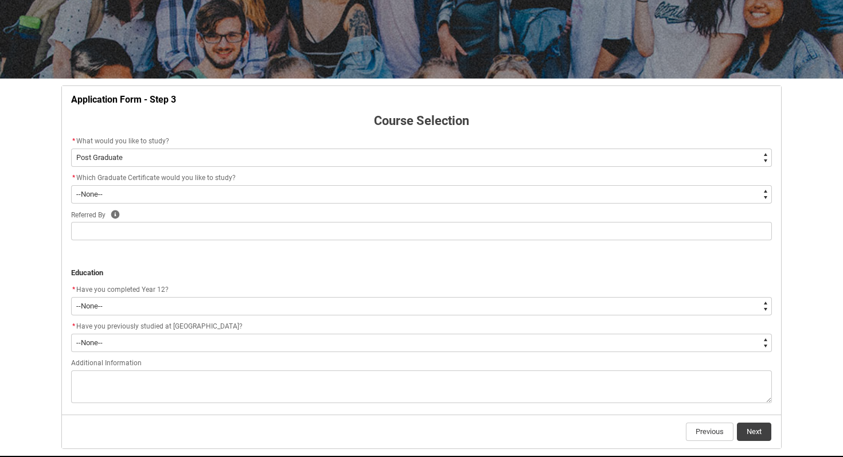
scroll to position [150, 0]
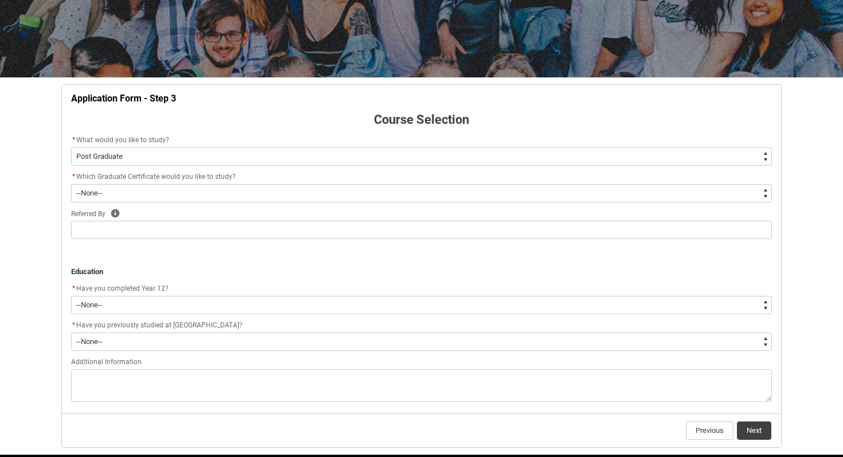
click at [236, 149] on select "--None-- Diploma Bachelor Post Graduate" at bounding box center [421, 156] width 701 height 18
type lightning-select "WhichDegree_Bachelor"
select select "WhichDegree_Bachelor"
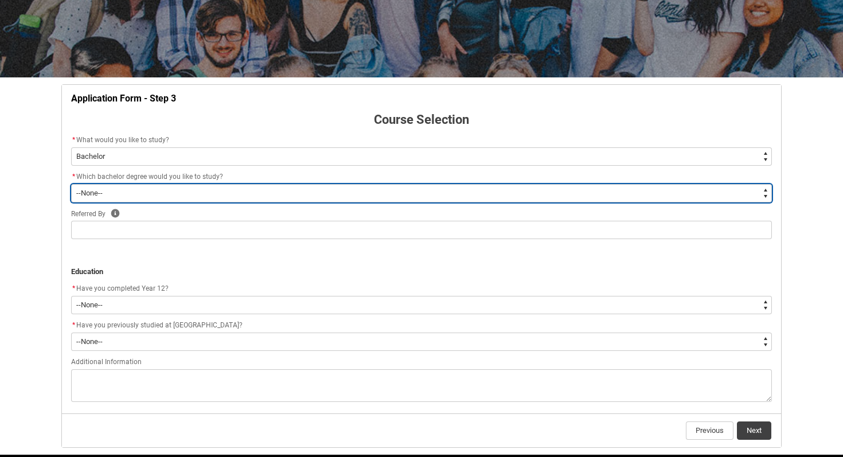
click at [220, 195] on select "--None-- Bachelor of 2D Animation Bachelor of Applied Business (Entertainment M…" at bounding box center [421, 193] width 701 height 18
type lightning-select "ProgramChoice_Degree.001OZ000006XIFrYAO"
select select "ProgramChoice_Degree.001OZ000006XIFrYAO"
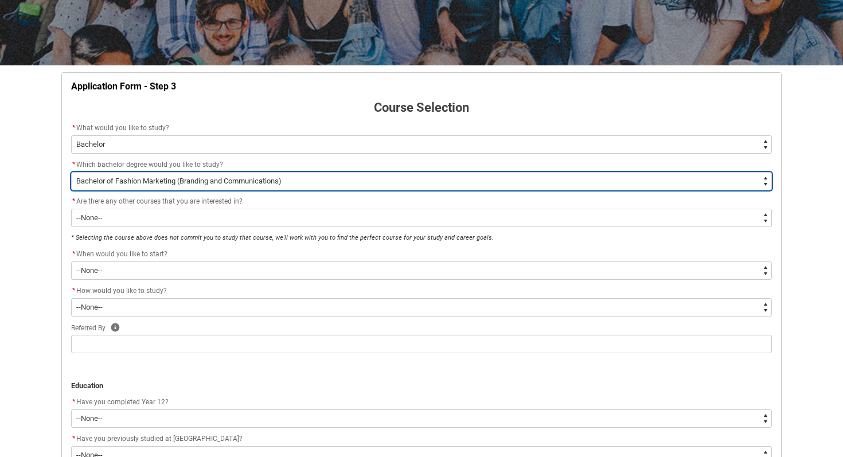
scroll to position [163, 0]
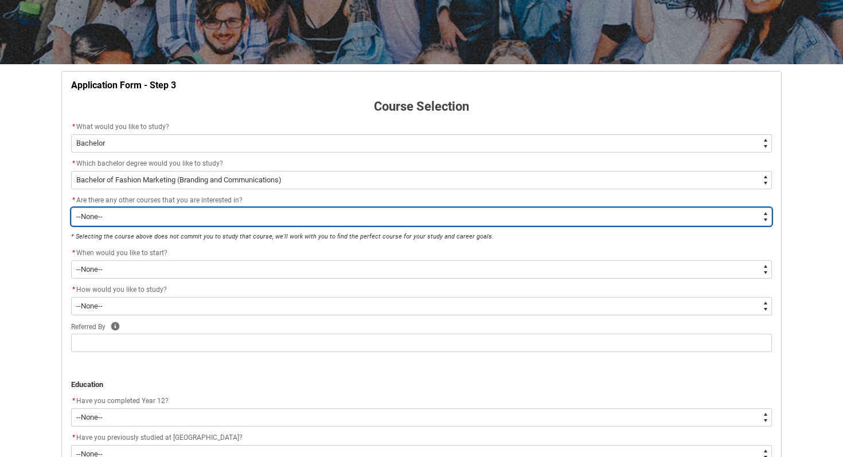
click at [189, 221] on select "--None-- Yes No" at bounding box center [421, 217] width 701 height 18
type lightning-select "Yes_TextChoice"
select select "Yes_TextChoice"
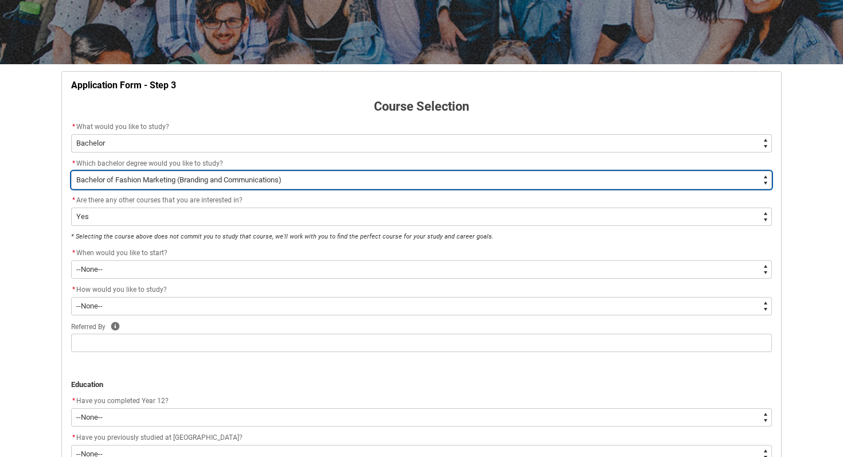
click at [181, 172] on select "--None-- Bachelor of 2D Animation Bachelor of Applied Business (Entertainment M…" at bounding box center [421, 180] width 701 height 18
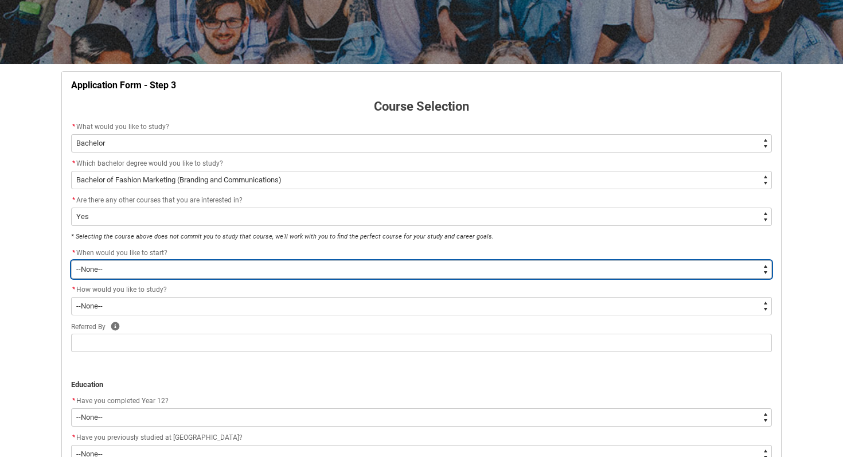
click at [106, 269] on select "--None-- Trimester 1 2026, starting February 2026 Trimester 3 2025, starting Se…" at bounding box center [421, 269] width 701 height 18
type lightning-select "Starting_Term.a0pI70000004aTdIAI"
select select "Starting_Term.a0pI70000004aTdIAI"
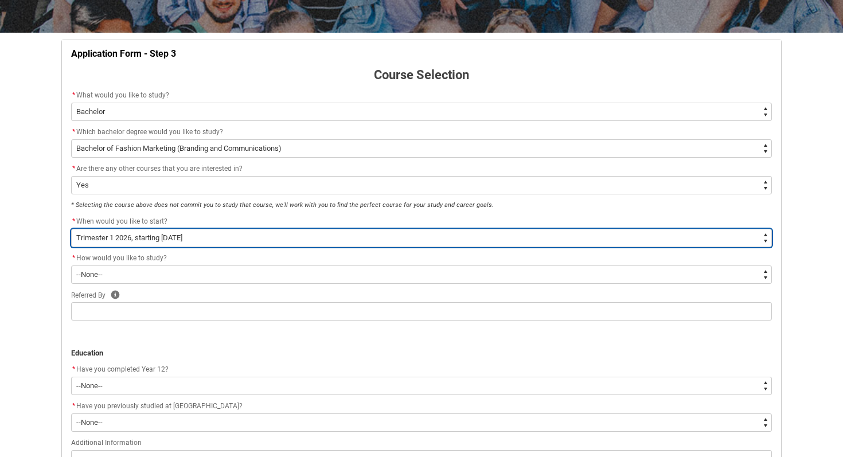
scroll to position [204, 0]
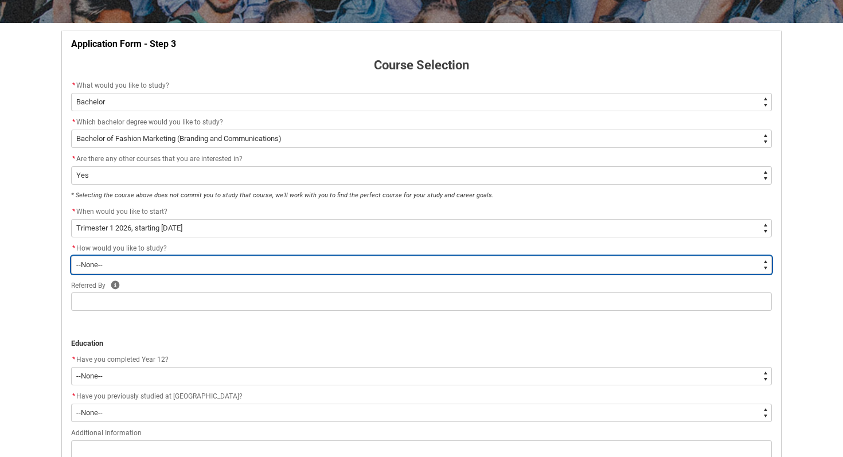
click at [124, 259] on select "--None-- On-campus Online" at bounding box center [421, 265] width 701 height 18
type lightning-select "WhichStudyMethod_OnCampus"
select select "WhichStudyMethod_OnCampus"
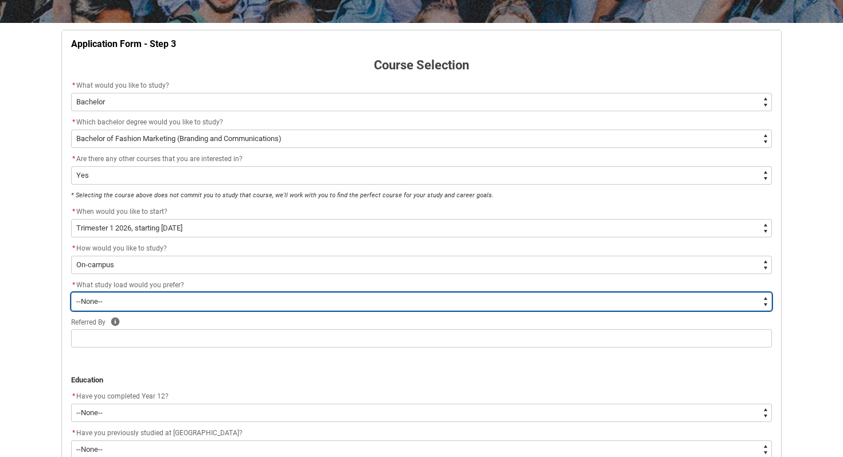
click at [128, 301] on select "--None-- Full-time Part-time" at bounding box center [421, 302] width 701 height 18
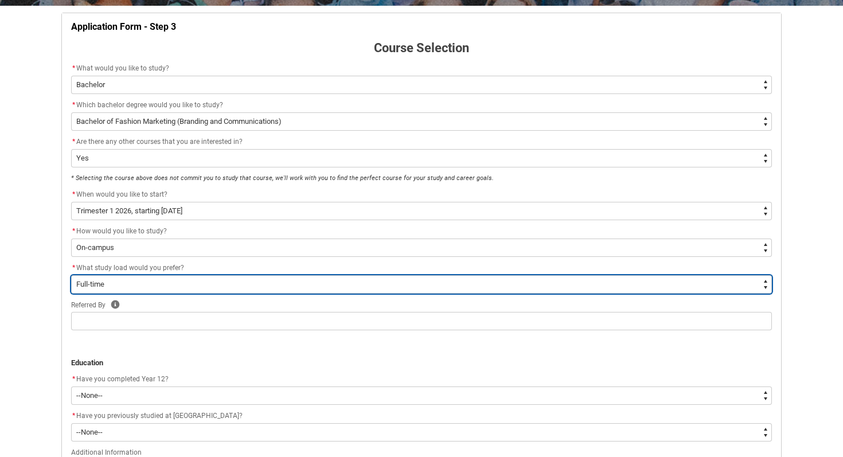
scroll to position [222, 0]
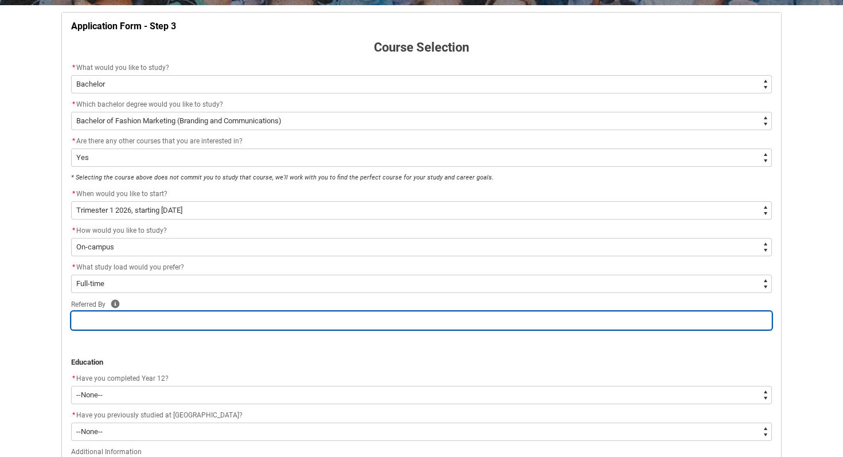
click at [131, 317] on input "REDU_Application_Form_for_Applicant flow" at bounding box center [421, 321] width 701 height 18
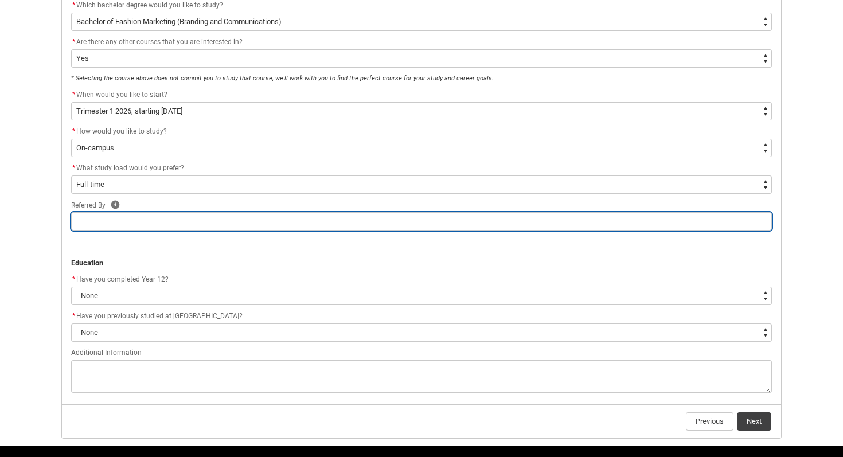
scroll to position [322, 0]
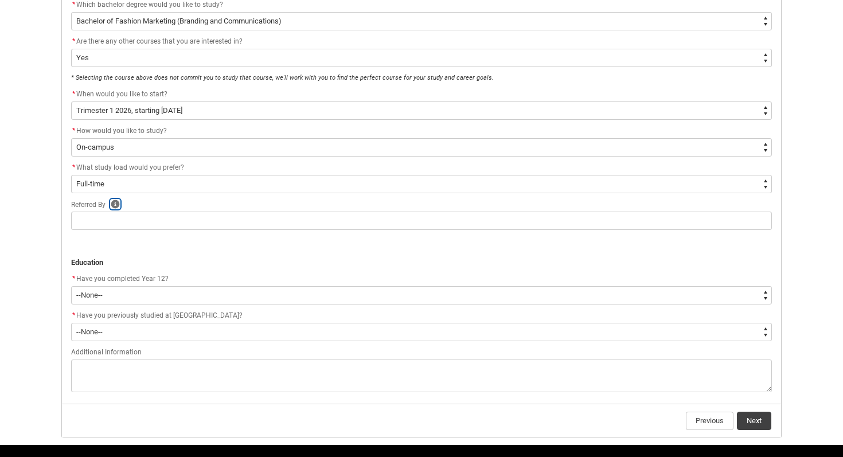
click at [118, 204] on icon "REDU_Application_Form_for_Applicant flow" at bounding box center [115, 204] width 9 height 9
click at [244, 260] on p "﻿Education" at bounding box center [421, 262] width 701 height 11
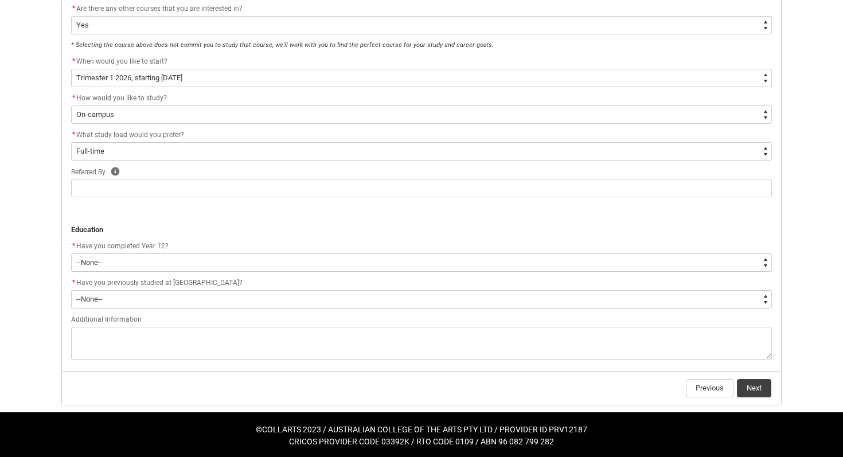
scroll to position [356, 0]
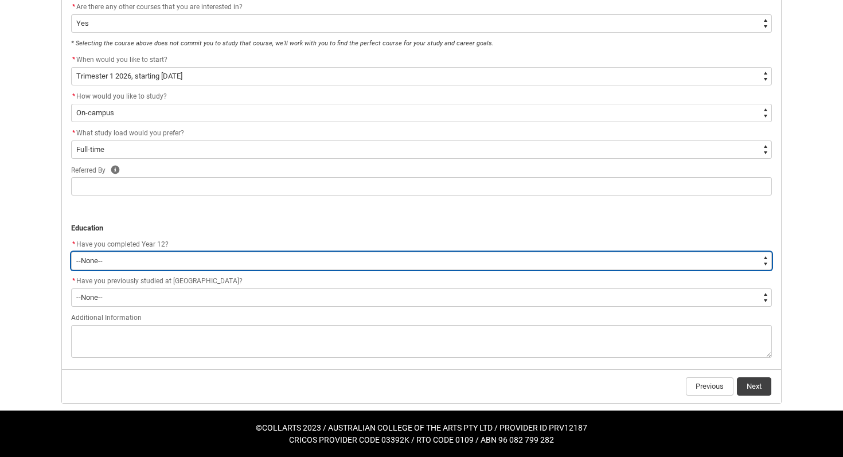
click at [184, 259] on select "--None-- Yes No Other" at bounding box center [421, 261] width 701 height 18
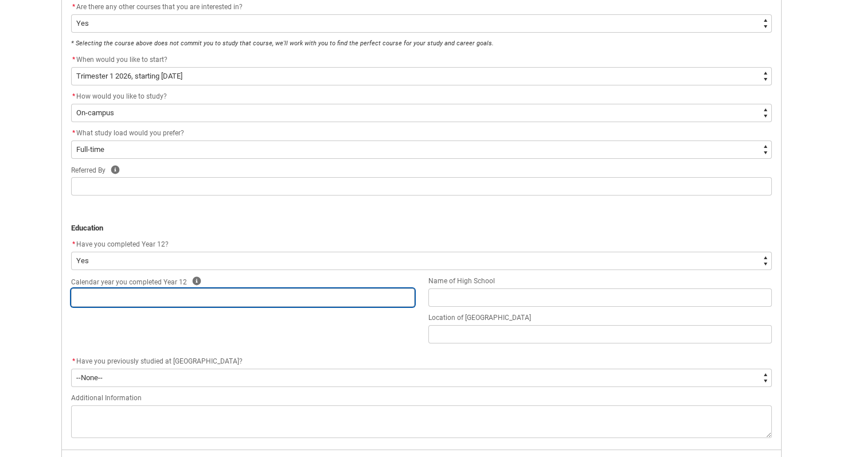
click at [186, 295] on input "REDU_Application_Form_for_Applicant flow" at bounding box center [243, 298] width 344 height 18
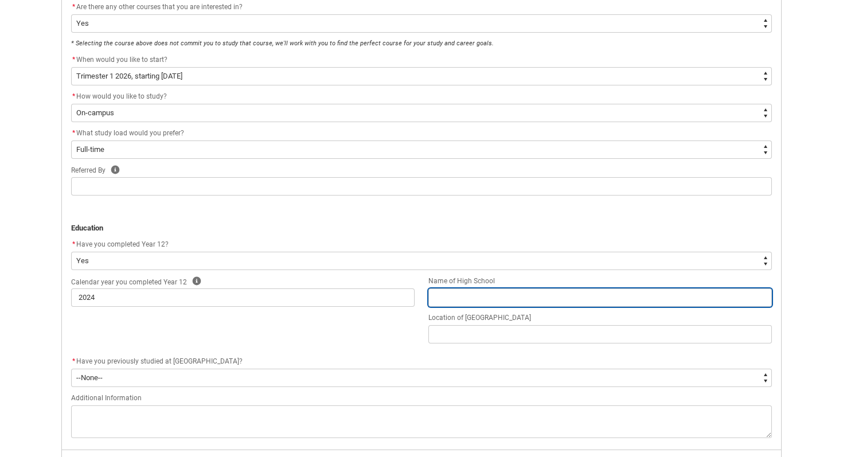
click at [457, 295] on input "REDU_Application_Form_for_Applicant flow" at bounding box center [601, 298] width 344 height 18
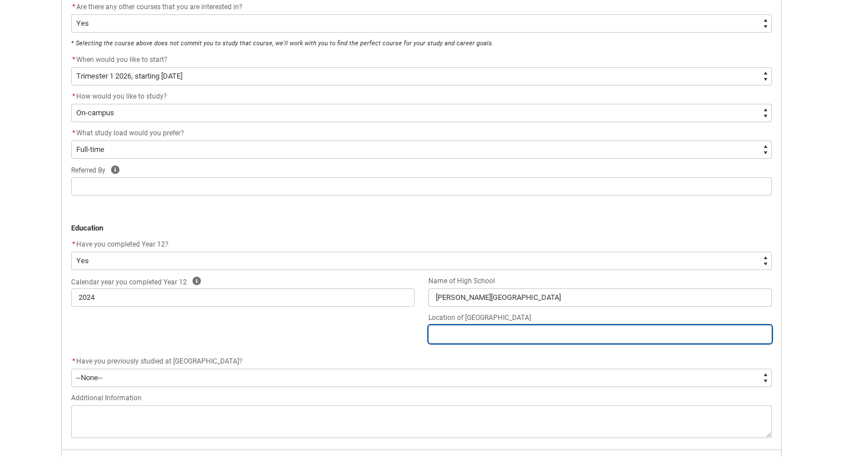
click at [456, 333] on input "REDU_Application_Form_for_Applicant flow" at bounding box center [601, 334] width 344 height 18
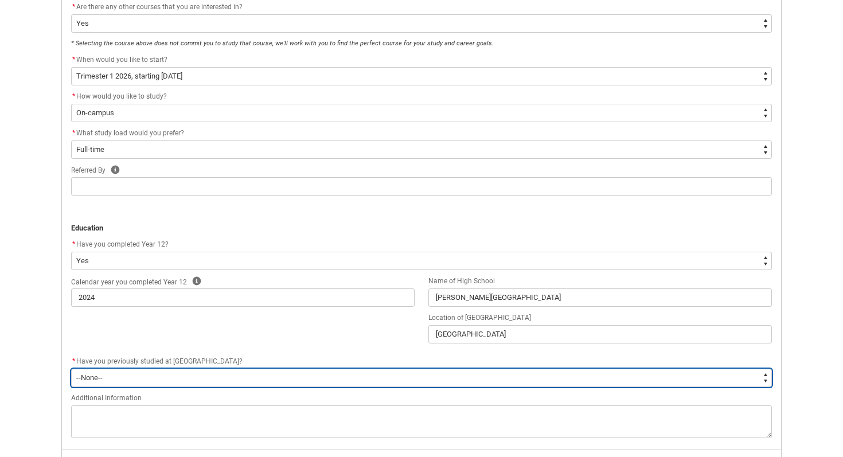
click at [248, 381] on select "--None-- Yes No" at bounding box center [421, 378] width 701 height 18
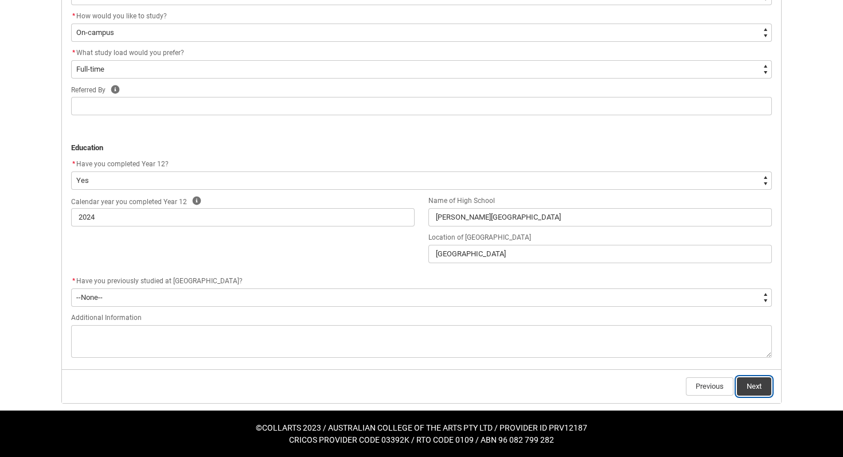
click at [760, 380] on button "Next" at bounding box center [754, 387] width 34 height 18
